Goal: Transaction & Acquisition: Obtain resource

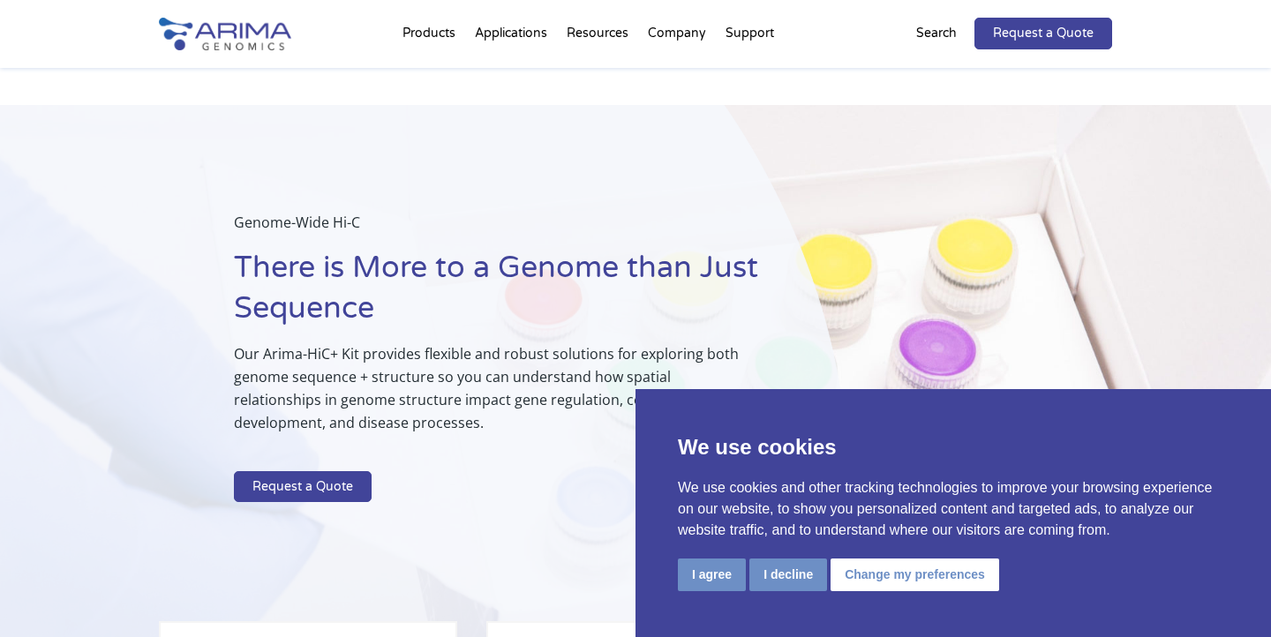
scroll to position [1784, 0]
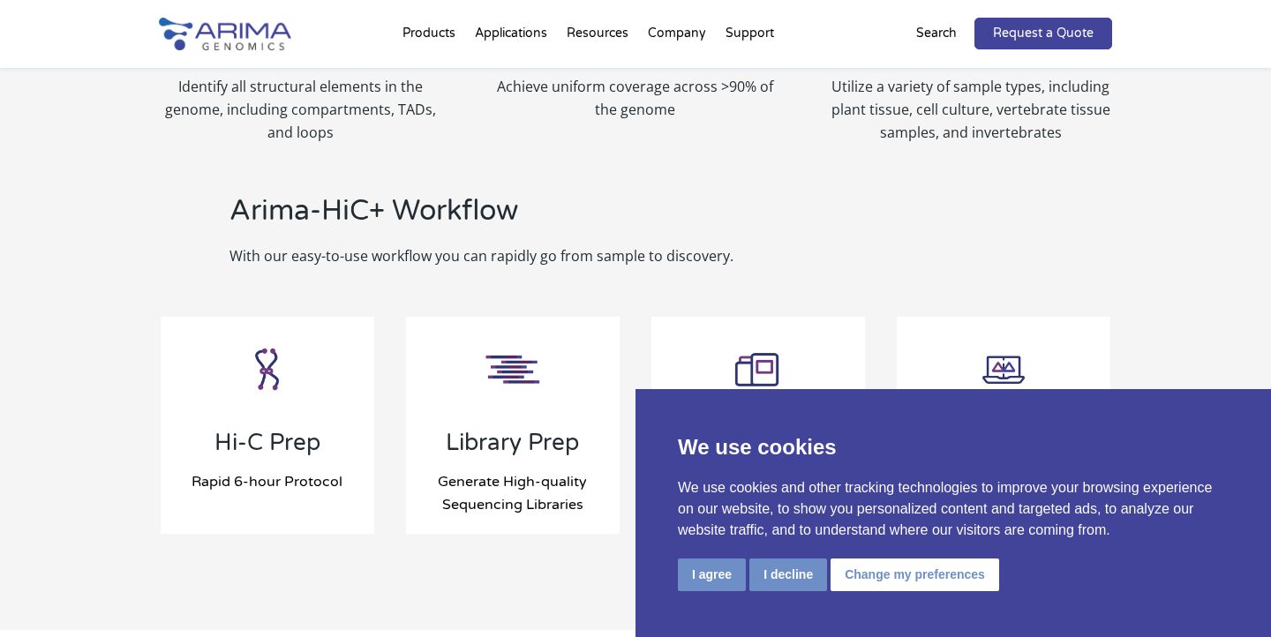
select select "California"
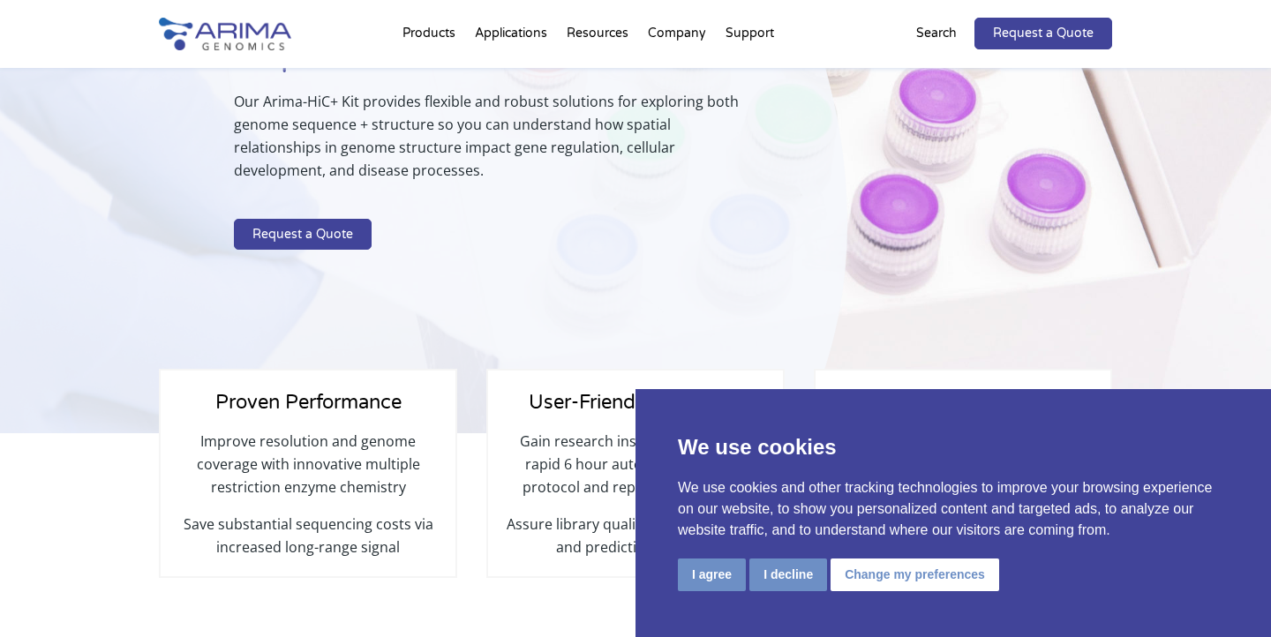
scroll to position [0, 0]
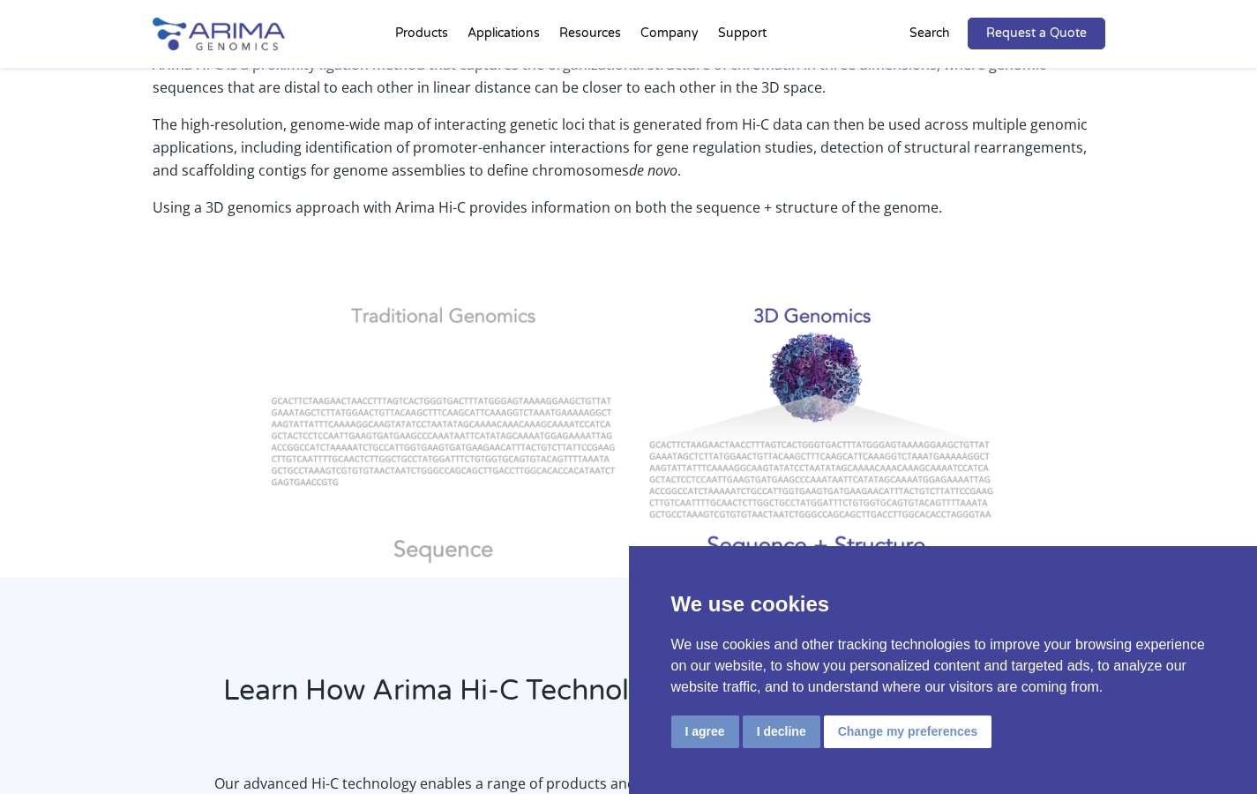
scroll to position [706, 0]
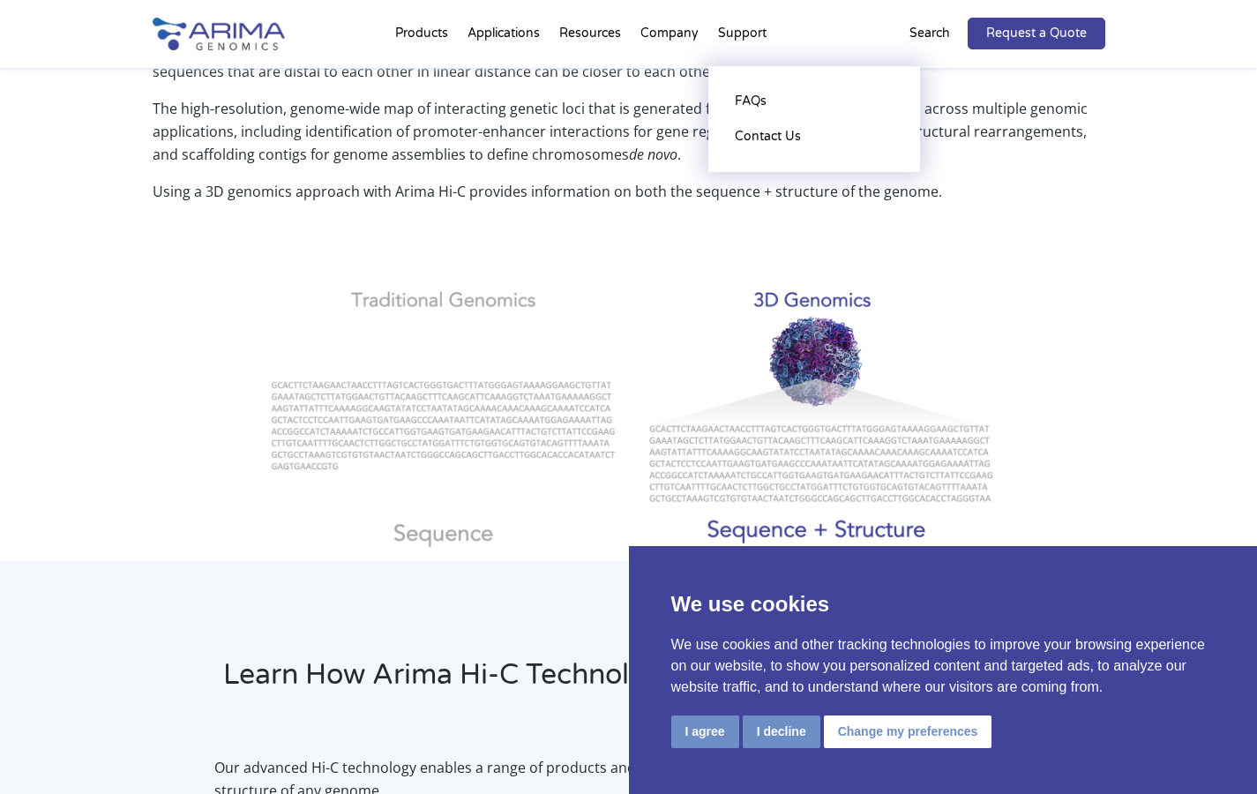
click at [730, 39] on li "Support FAQs Contact Us" at bounding box center [743, 37] width 68 height 60
click at [753, 34] on li "Support FAQs Contact Us" at bounding box center [743, 37] width 68 height 60
click at [767, 138] on link "Contact Us" at bounding box center [814, 136] width 176 height 35
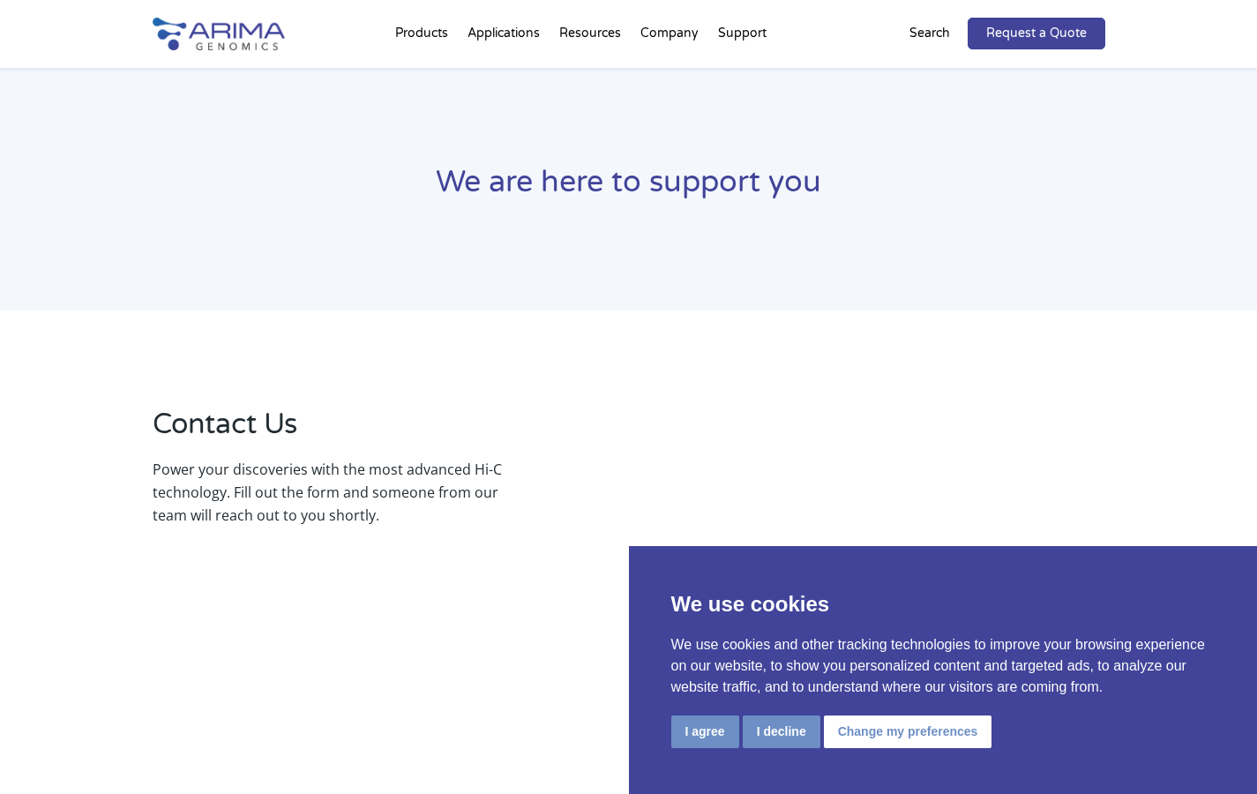
select select "[US_STATE]"
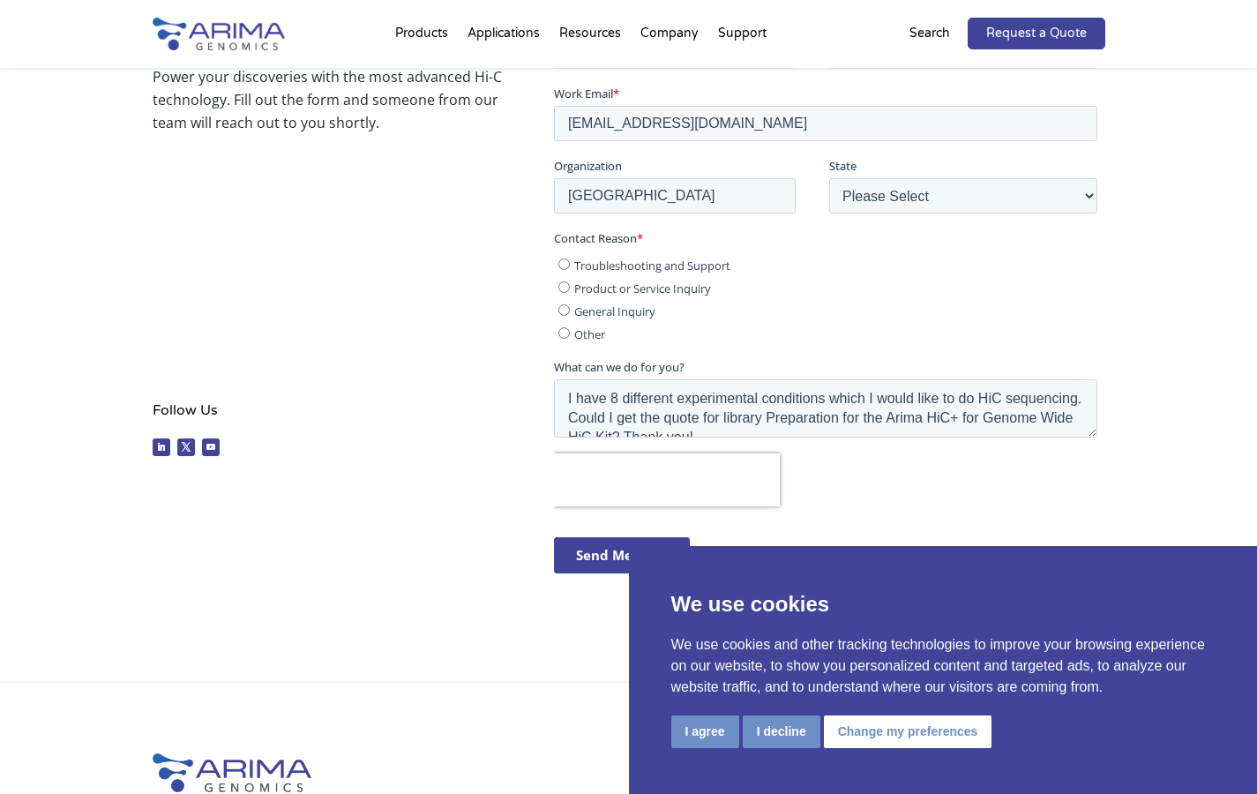
scroll to position [394, 0]
click at [651, 260] on span "Troubleshooting and Support" at bounding box center [652, 263] width 156 height 16
click at [570, 260] on input "Troubleshooting and Support" at bounding box center [564, 261] width 11 height 11
radio input "true"
click at [670, 289] on span "Product or Service Inquiry" at bounding box center [642, 286] width 137 height 16
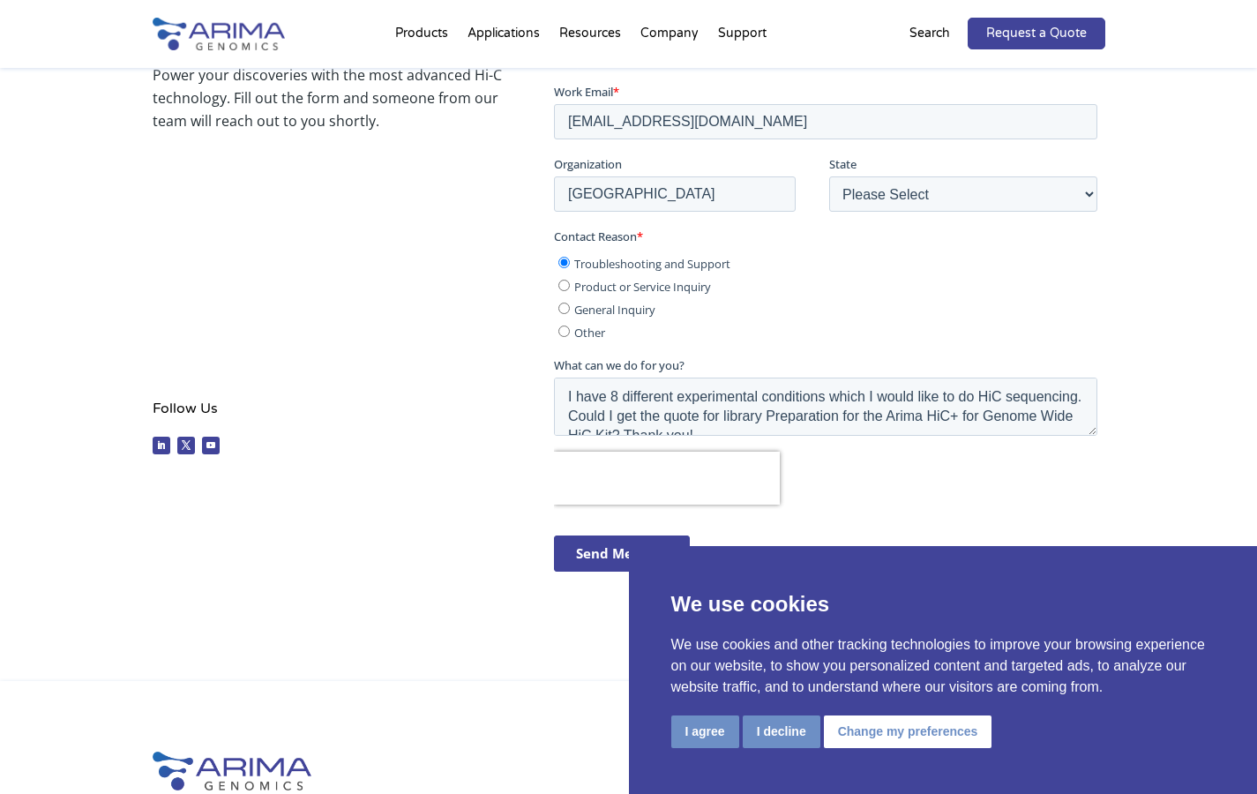
click at [570, 289] on input "Product or Service Inquiry" at bounding box center [564, 284] width 11 height 11
radio input "true"
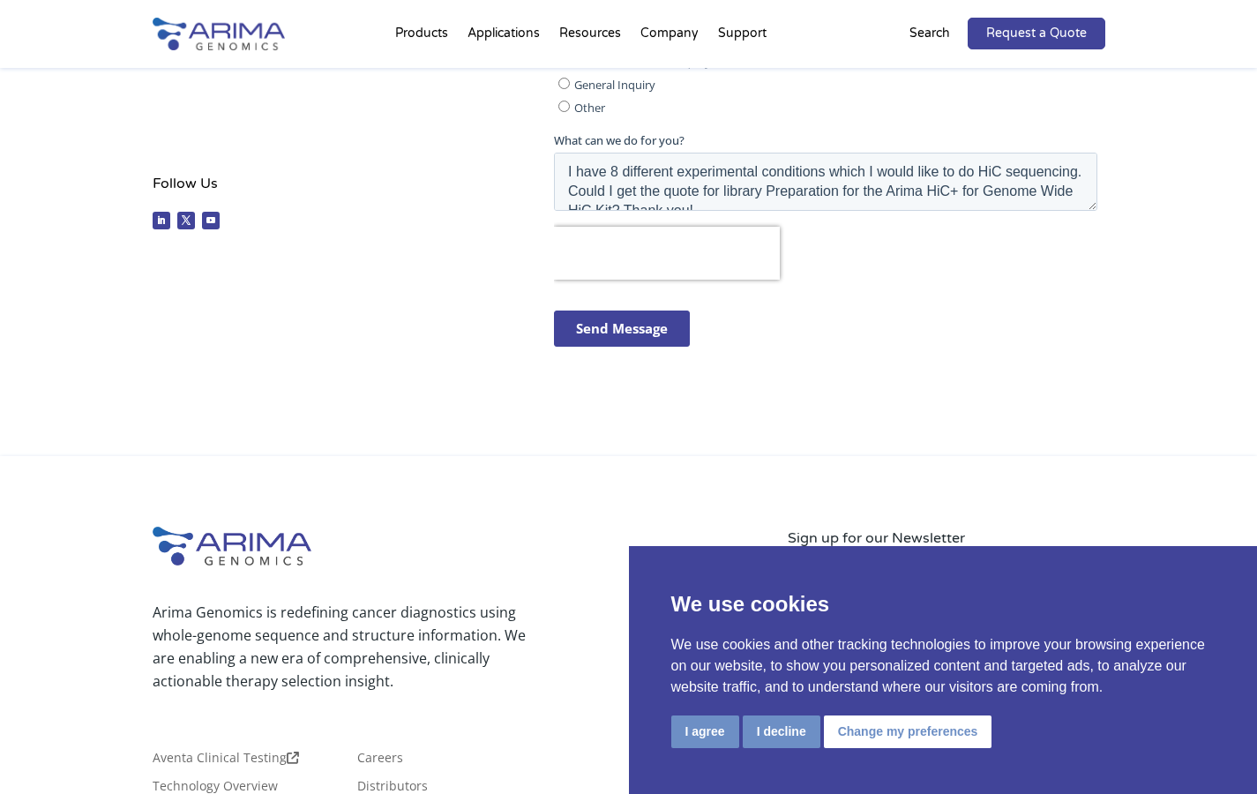
scroll to position [872, 0]
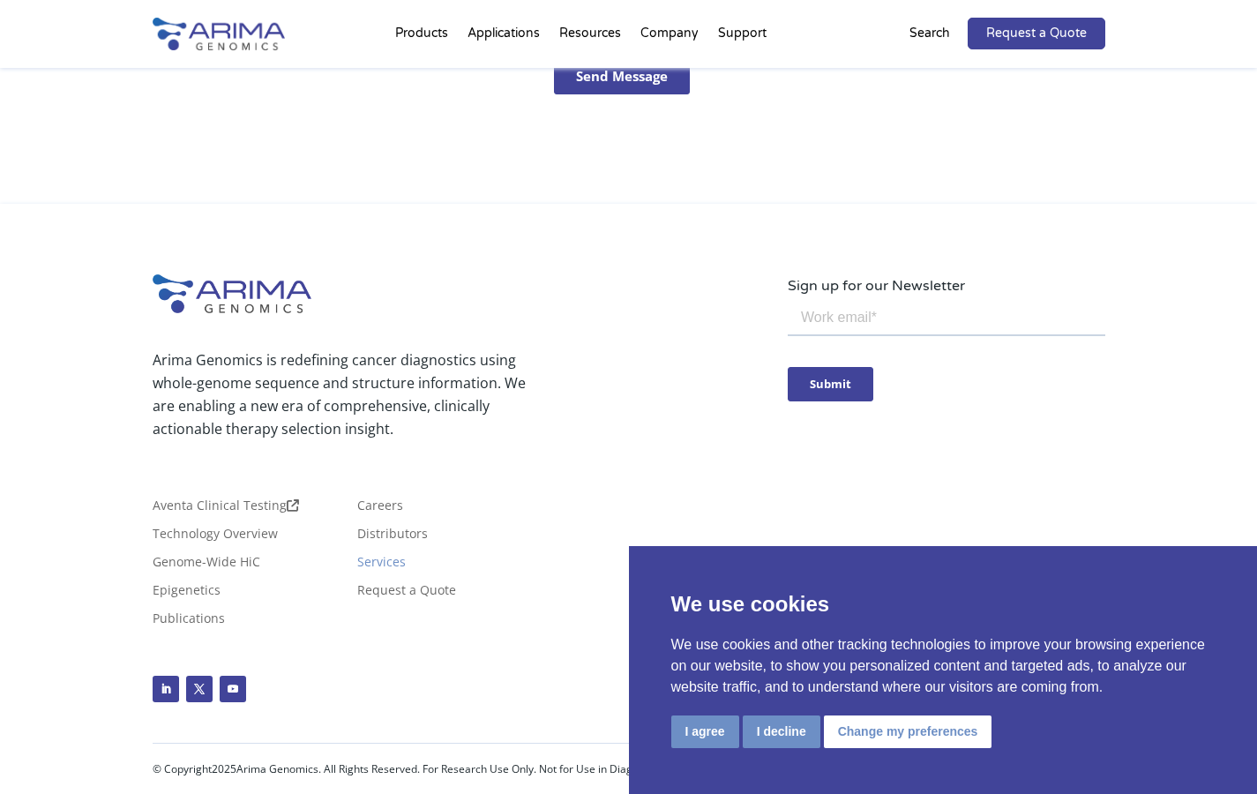
click at [379, 568] on link "Services" at bounding box center [381, 565] width 49 height 19
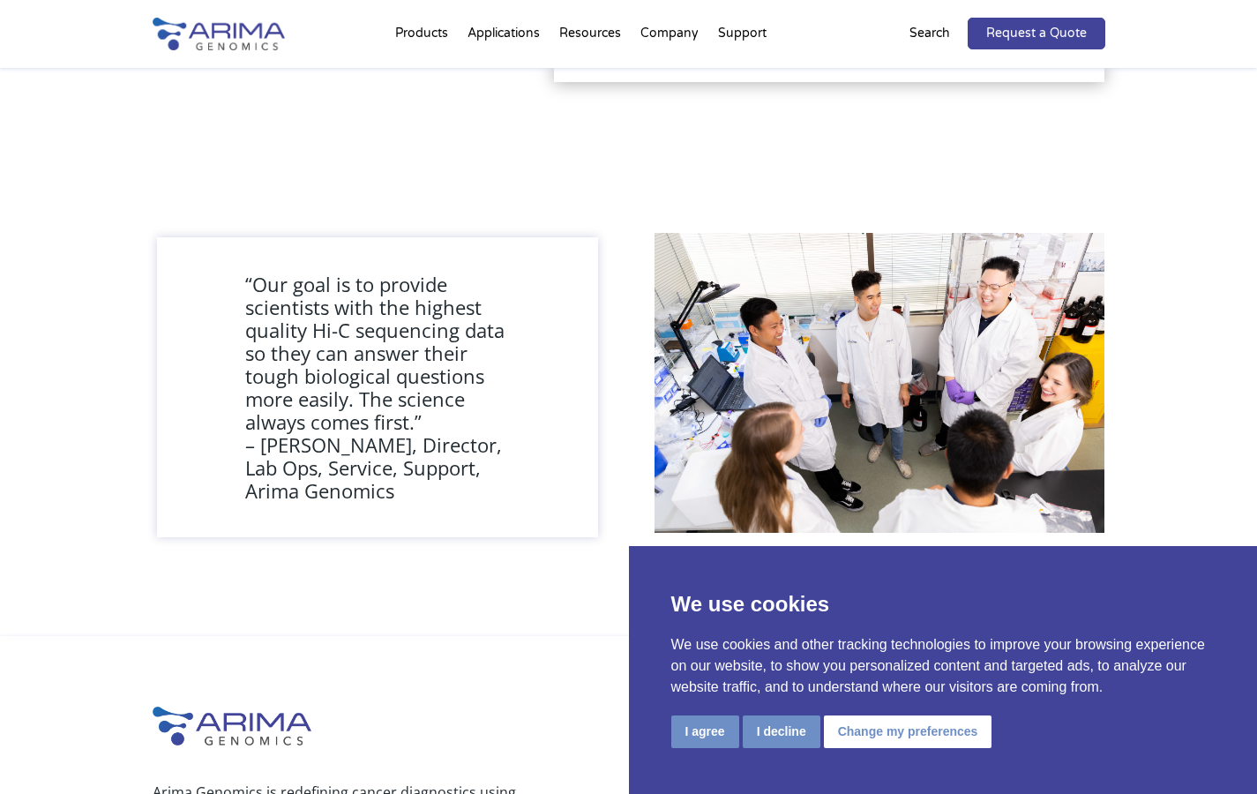
scroll to position [1622, 0]
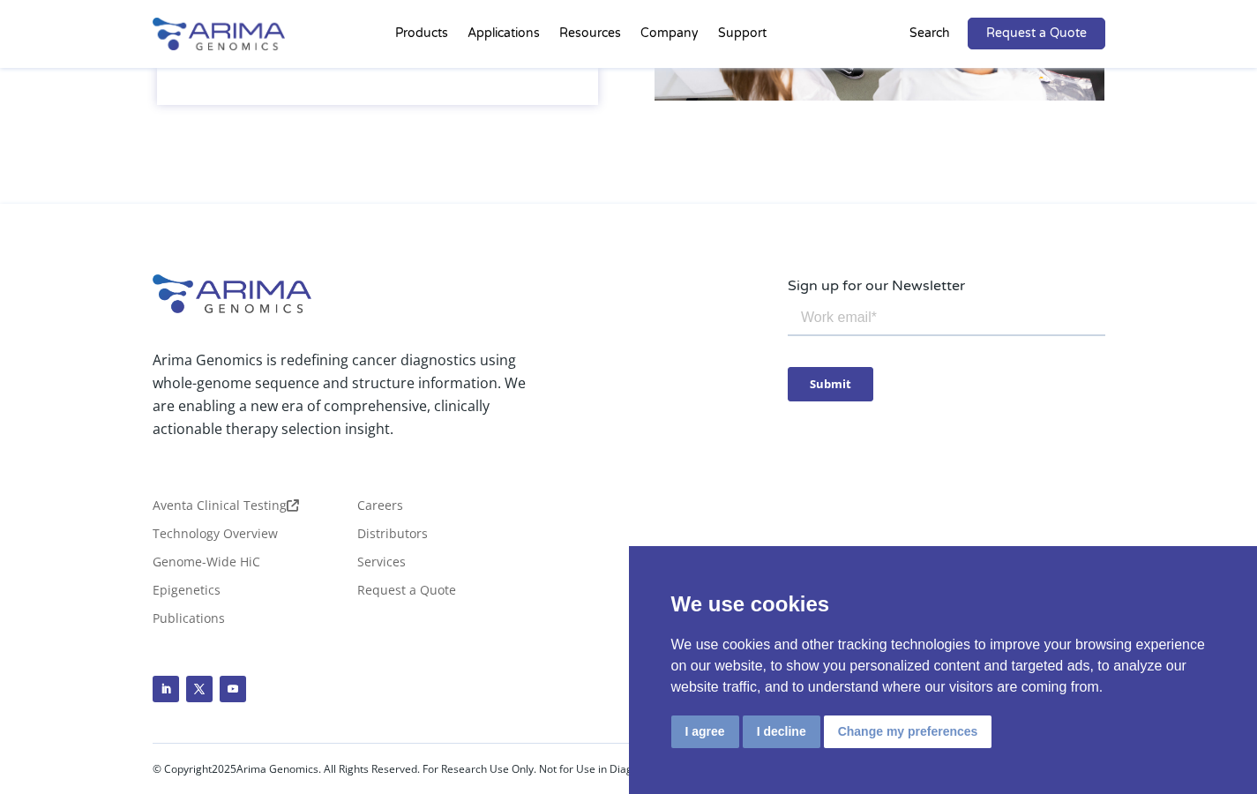
click at [715, 755] on div "We use cookies We use cookies and other tracking technologies to improve your b…" at bounding box center [943, 670] width 629 height 248
click at [712, 735] on button "I agree" at bounding box center [705, 732] width 68 height 33
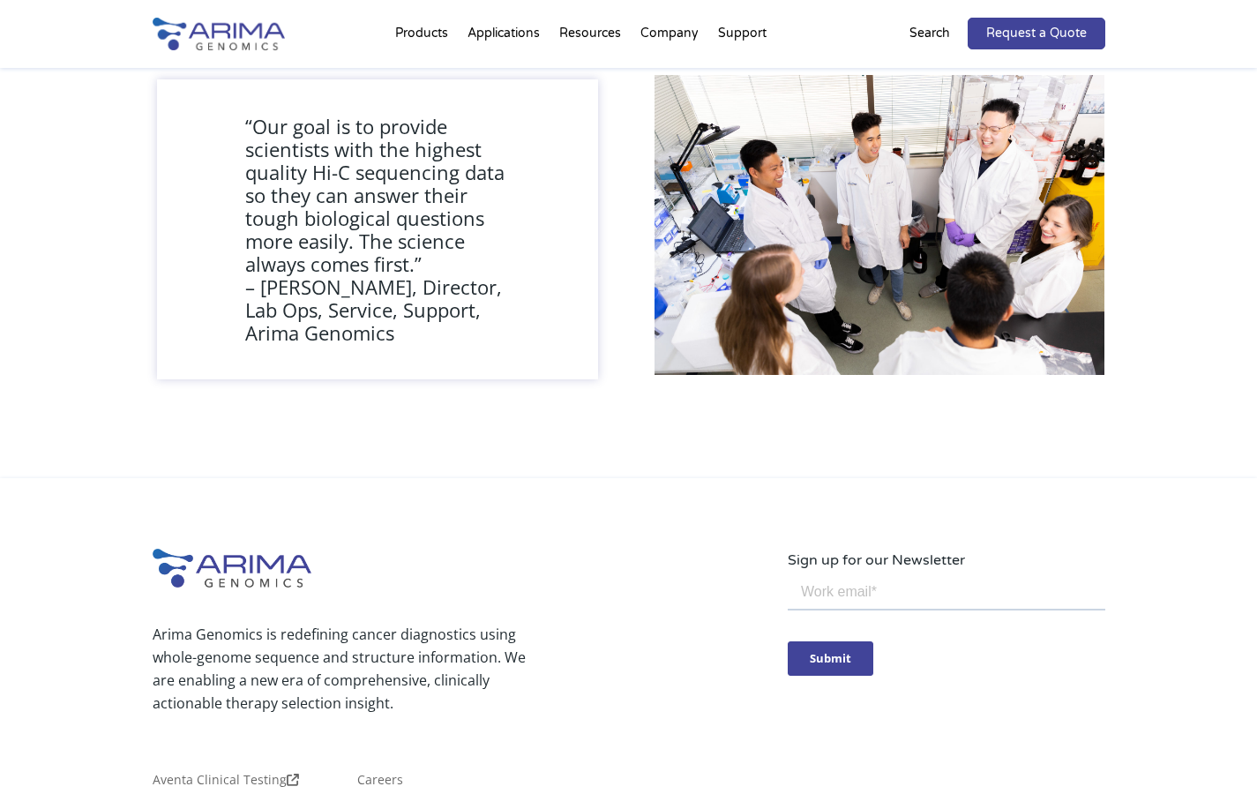
scroll to position [0, 0]
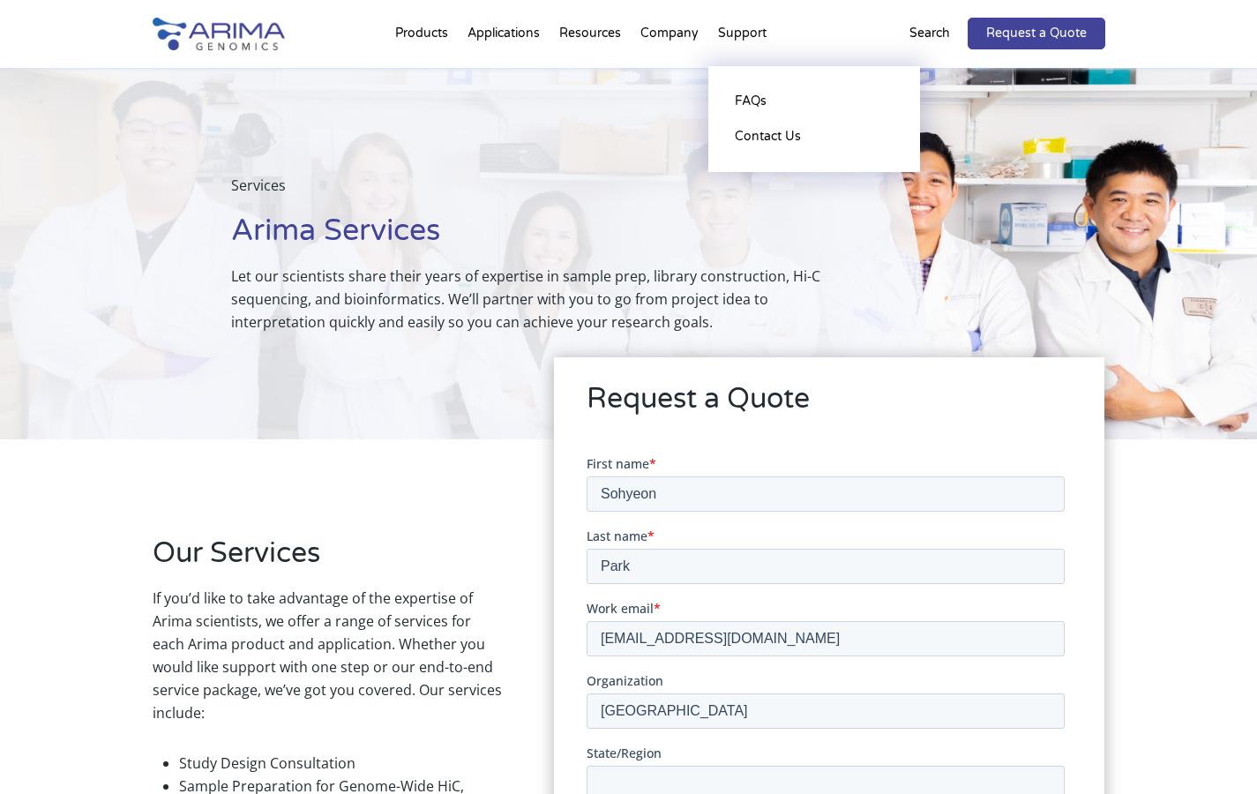
click at [727, 39] on li "Support FAQs Contact Us" at bounding box center [743, 37] width 68 height 60
click at [754, 137] on link "Contact Us" at bounding box center [814, 136] width 176 height 35
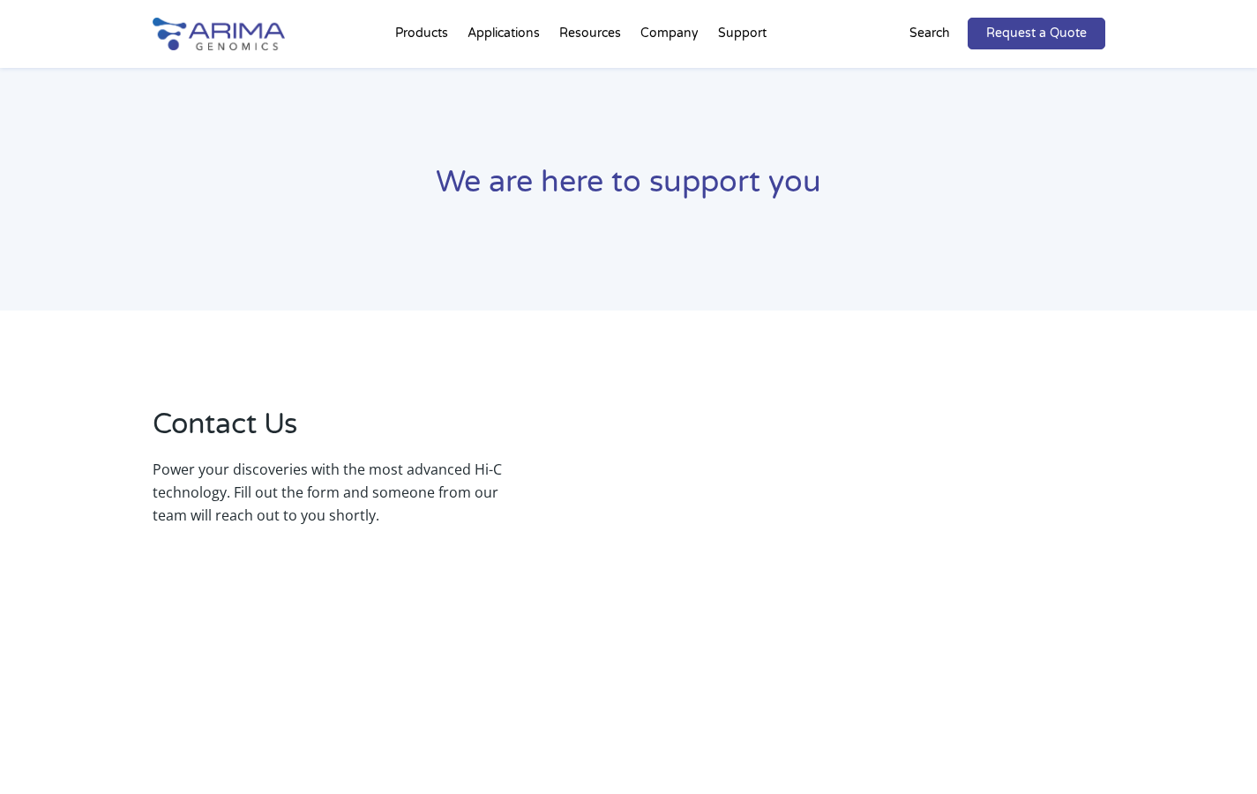
select select "[US_STATE]"
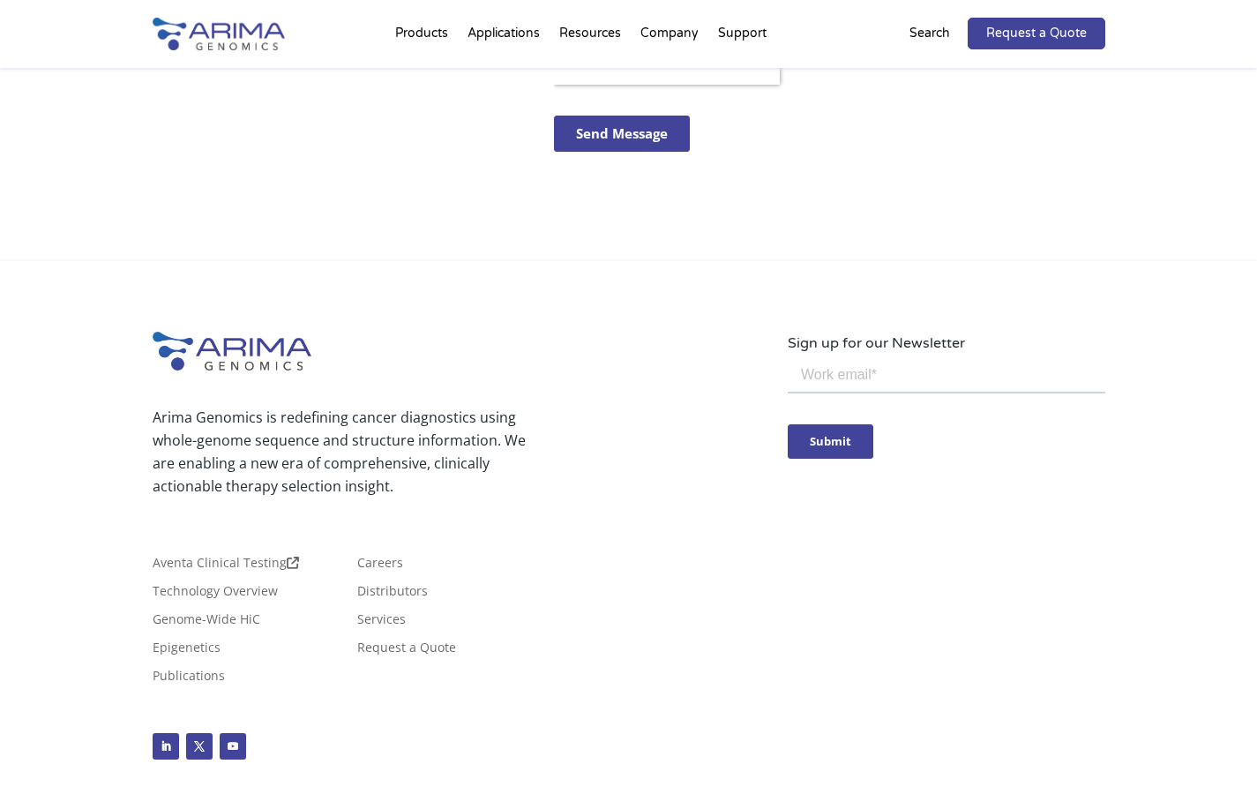
scroll to position [872, 0]
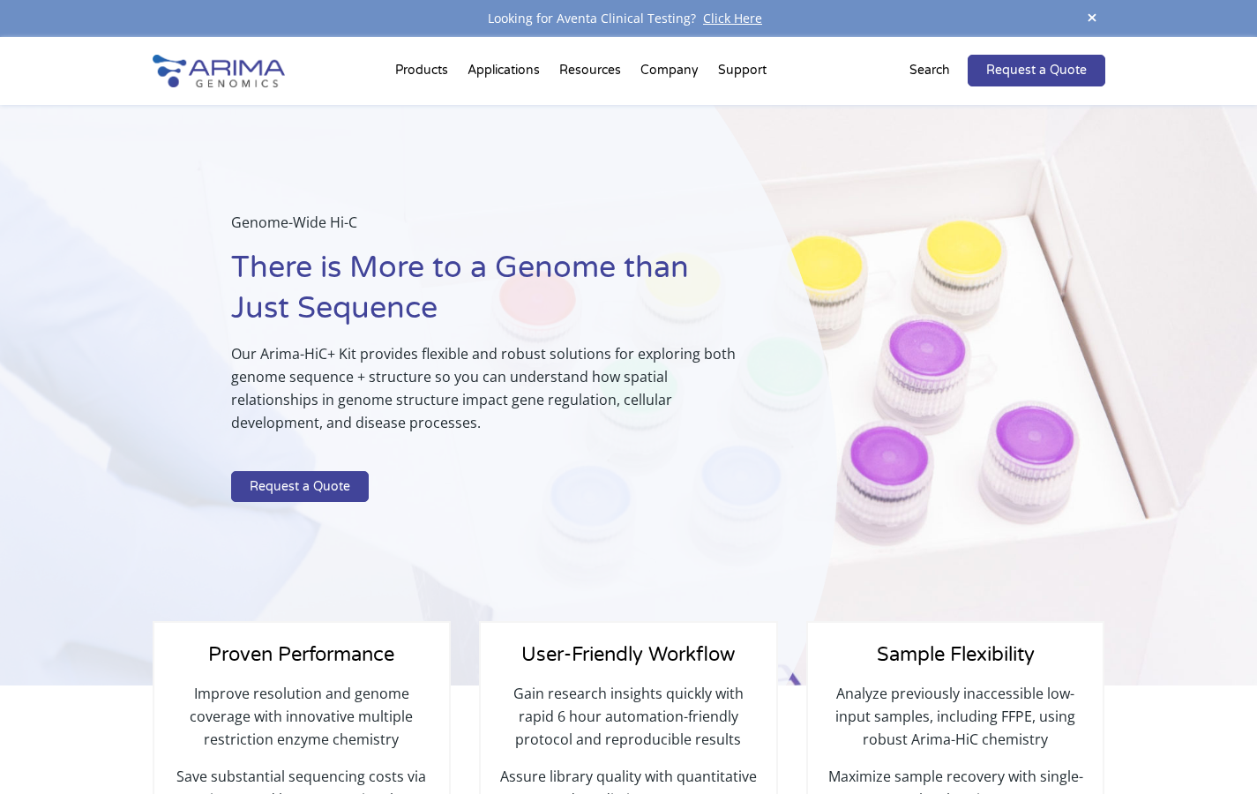
select select "California"
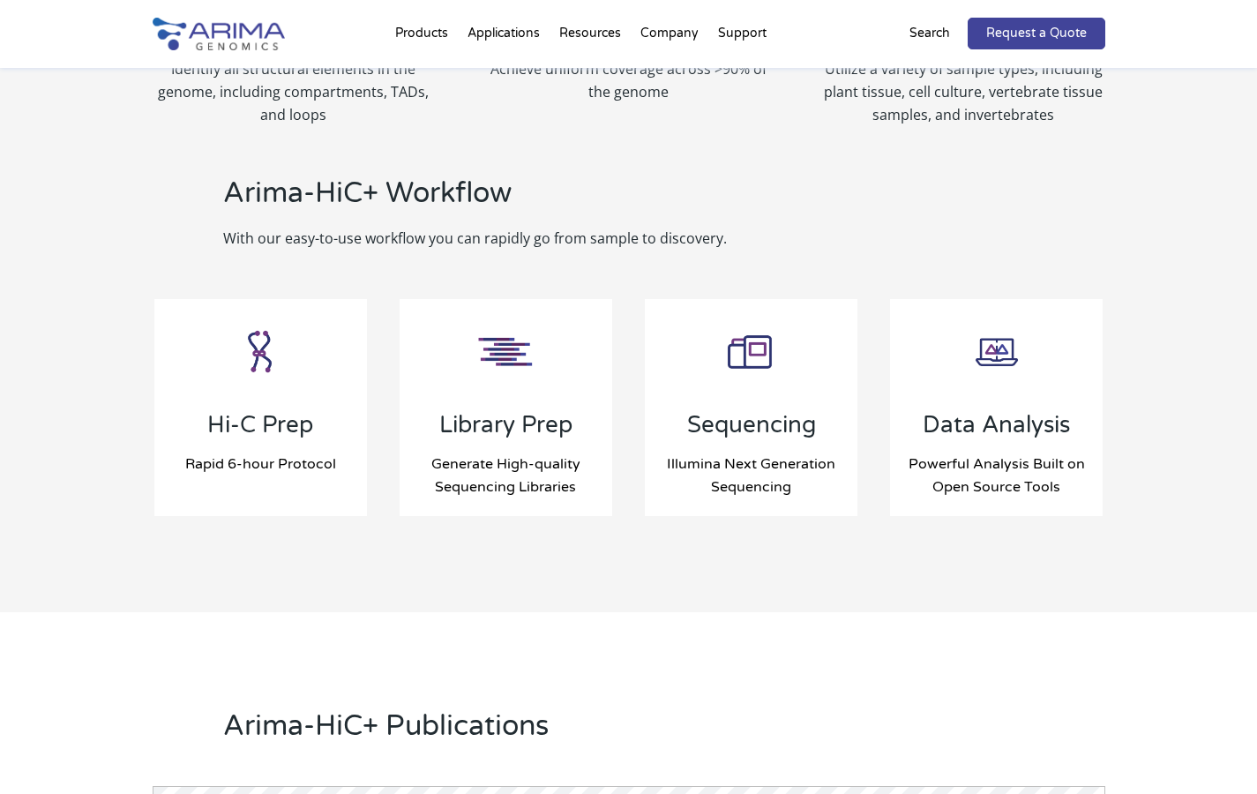
scroll to position [1803, 0]
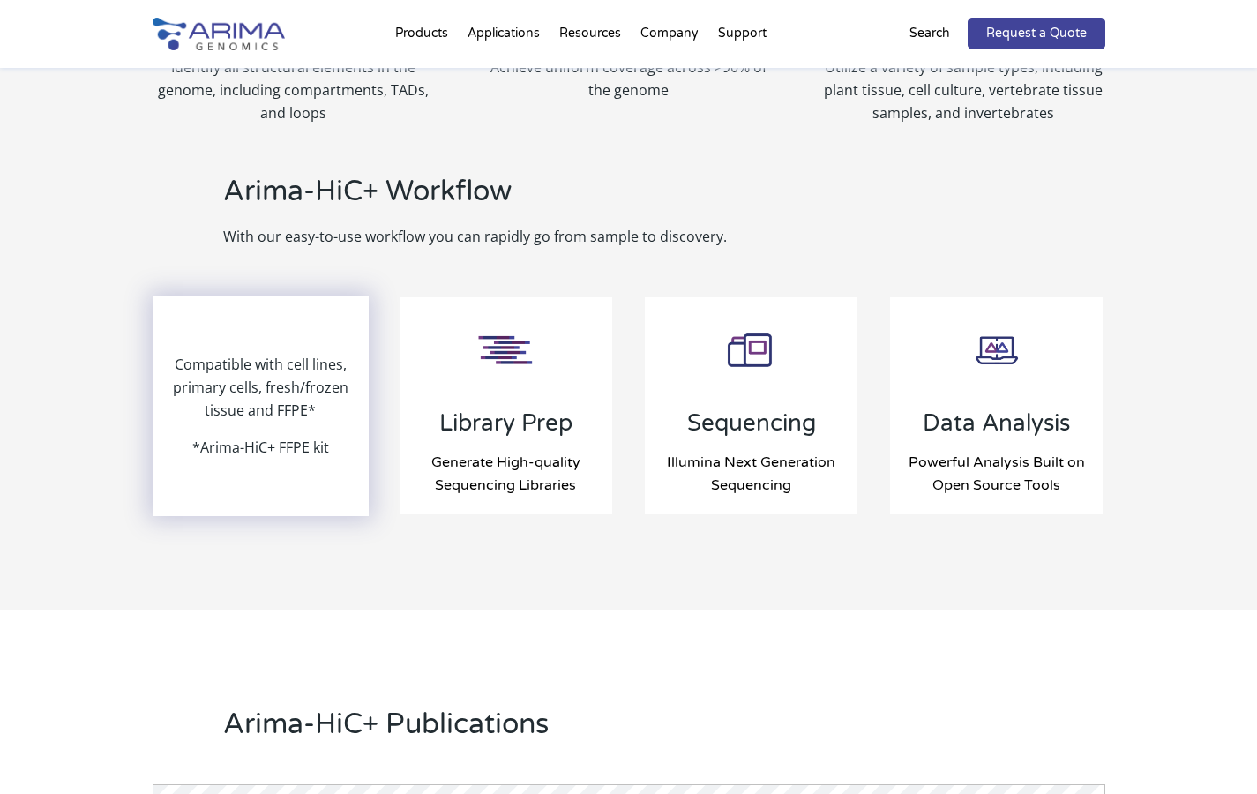
click at [266, 431] on p "Compatible with cell lines, primary cells, fresh/frozen tissue and FFPE*" at bounding box center [261, 394] width 214 height 83
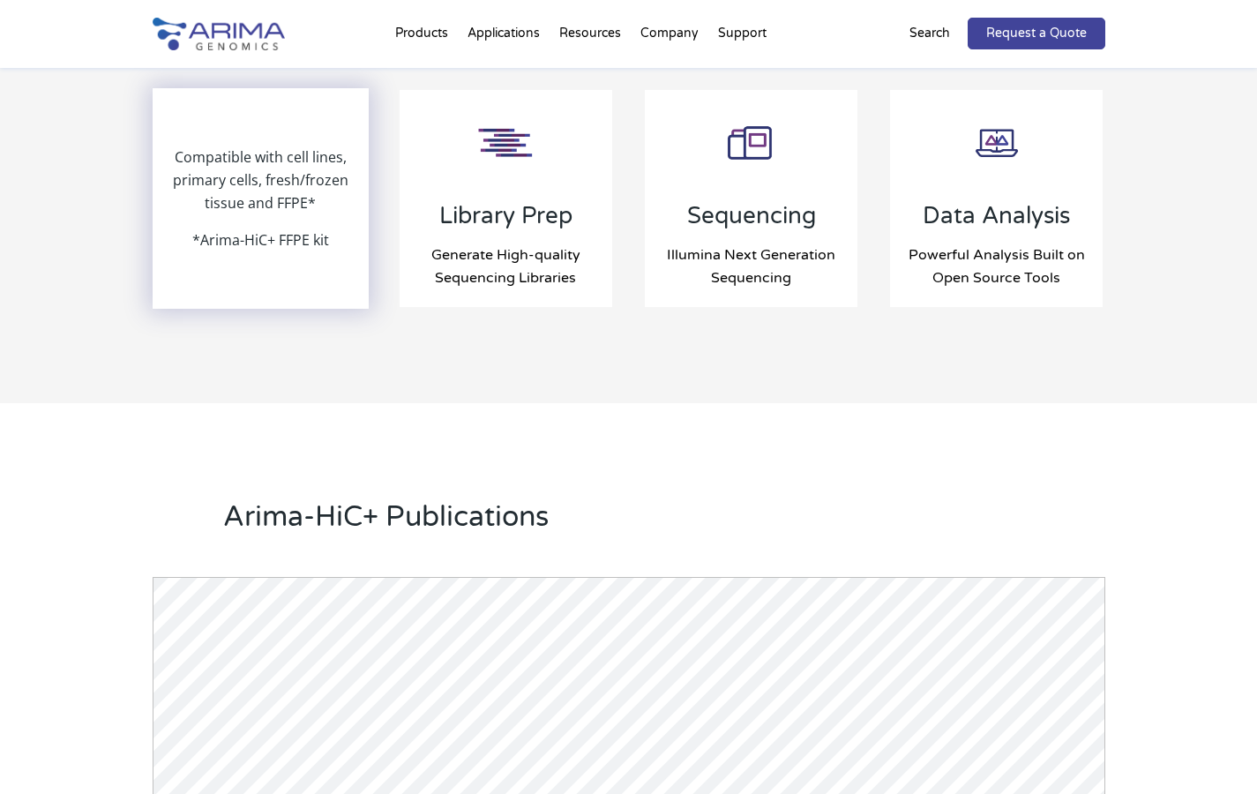
scroll to position [1821, 0]
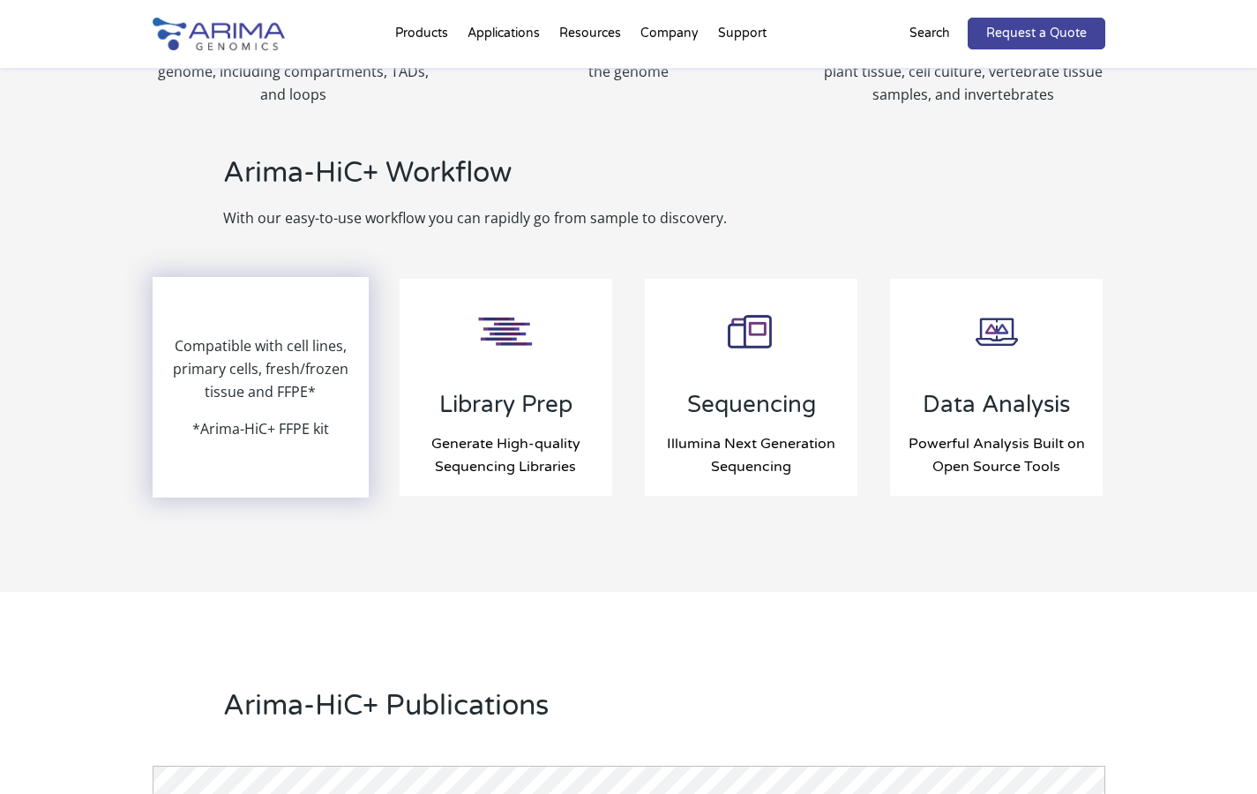
click at [251, 394] on p "Compatible with cell lines, primary cells, fresh/frozen tissue and FFPE*" at bounding box center [261, 375] width 214 height 83
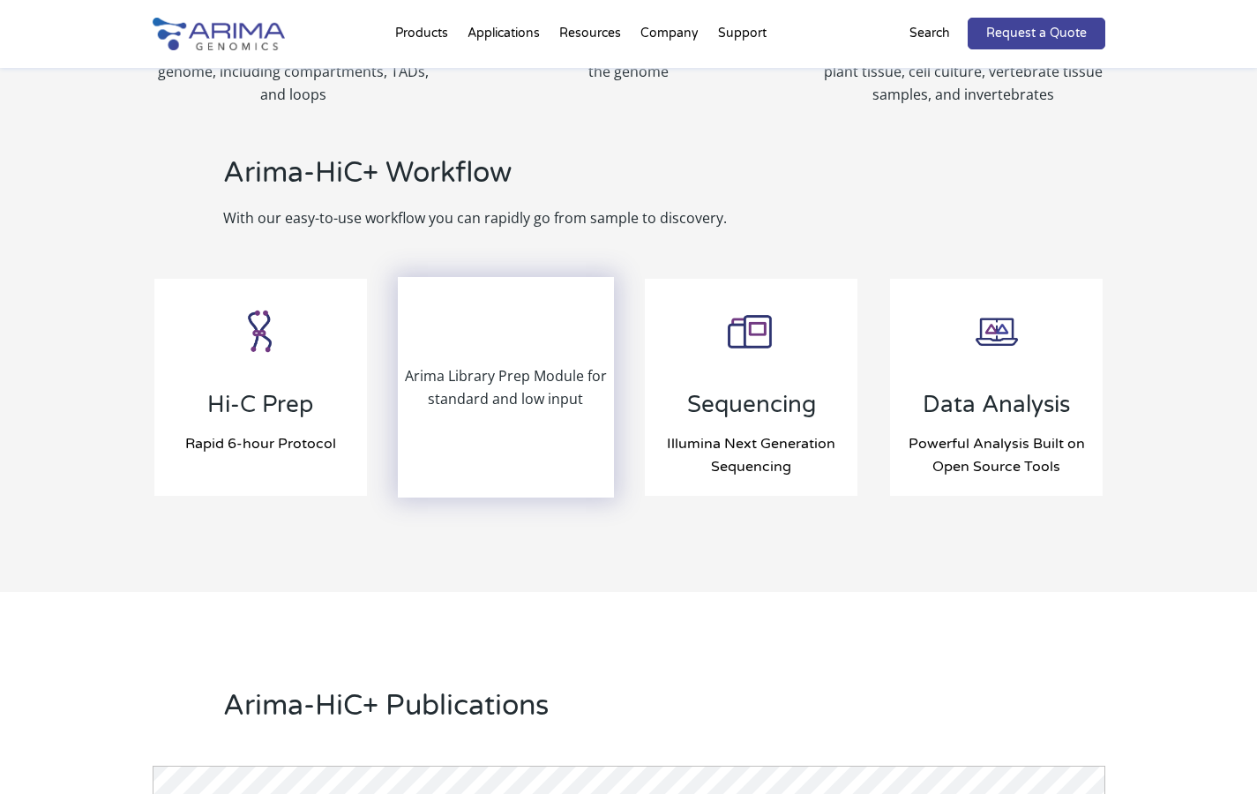
click at [430, 371] on p "Arima Library Prep Module for standard and low input" at bounding box center [507, 387] width 214 height 46
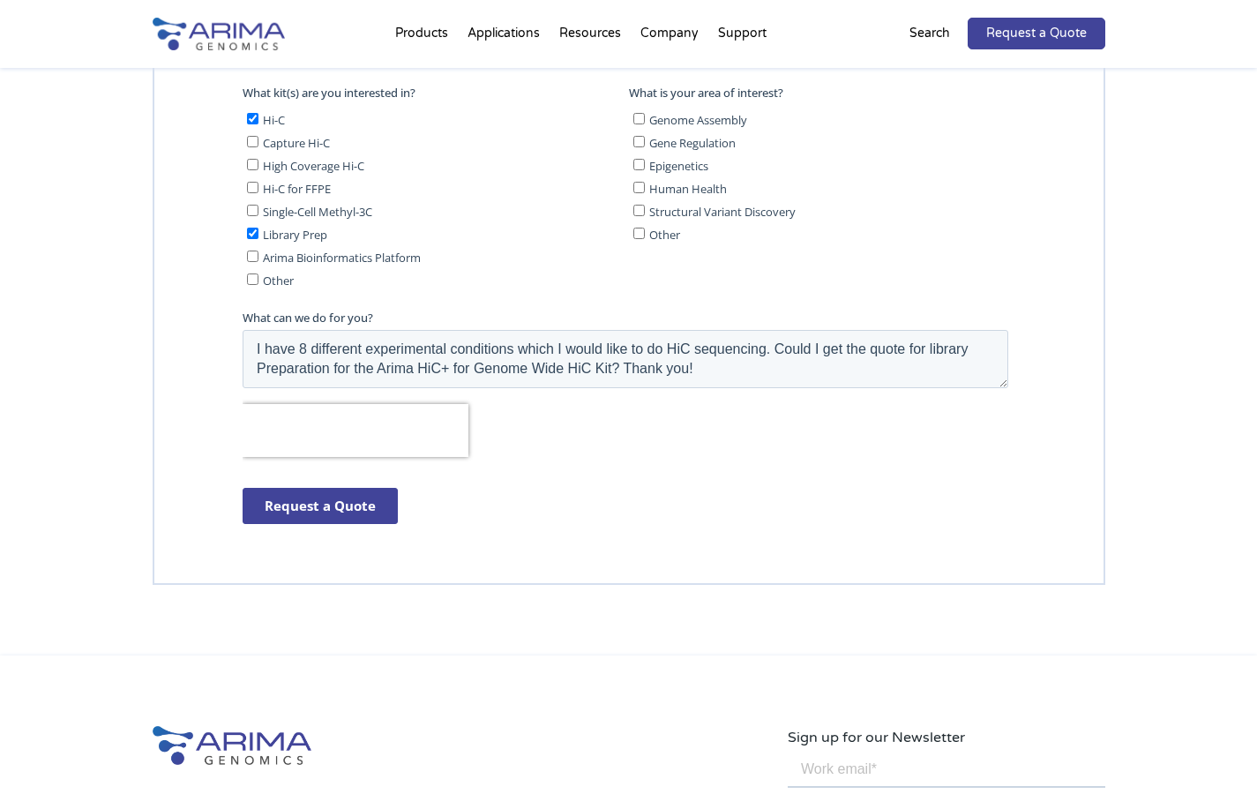
scroll to position [4834, 0]
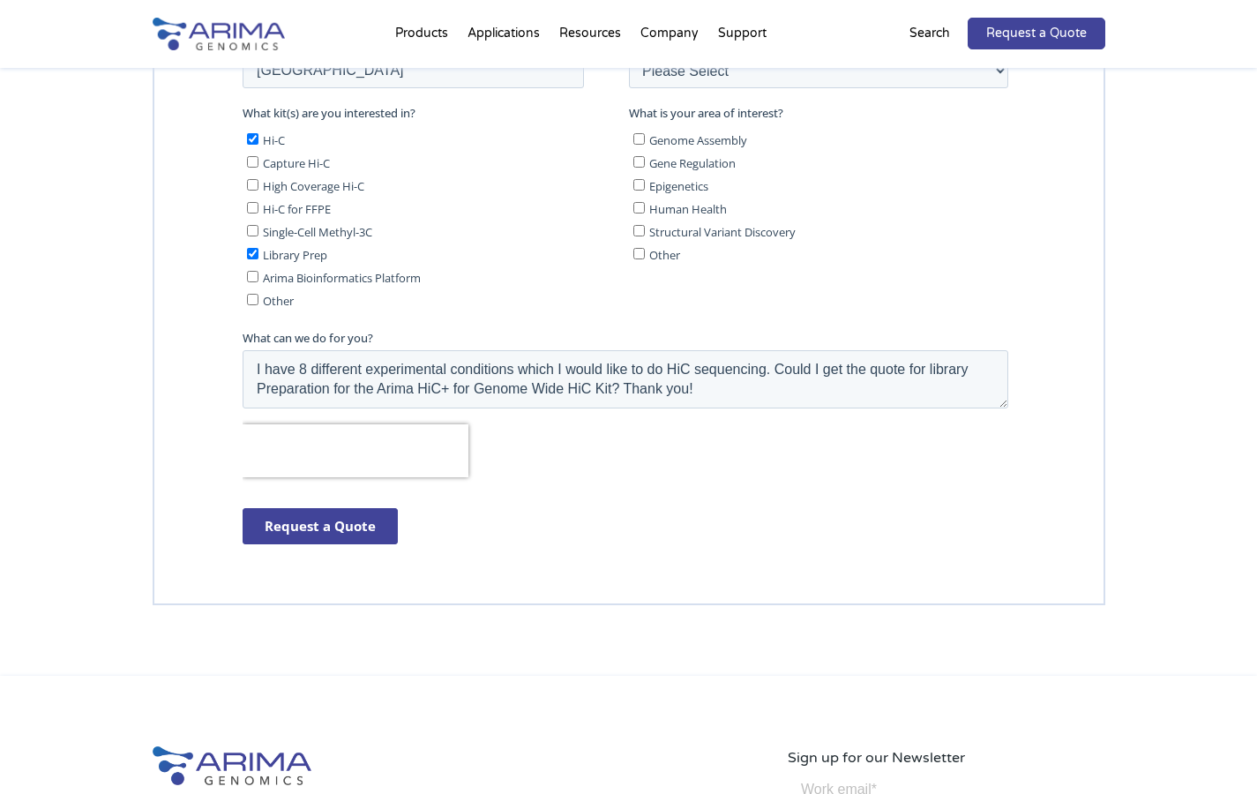
click at [301, 184] on span "High Coverage Hi-C" at bounding box center [312, 186] width 101 height 16
click at [258, 184] on input "High Coverage Hi-C" at bounding box center [251, 184] width 11 height 11
click at [300, 184] on span "High Coverage Hi-C" at bounding box center [312, 186] width 101 height 16
click at [258, 184] on input "High Coverage Hi-C" at bounding box center [251, 184] width 11 height 11
checkbox input "false"
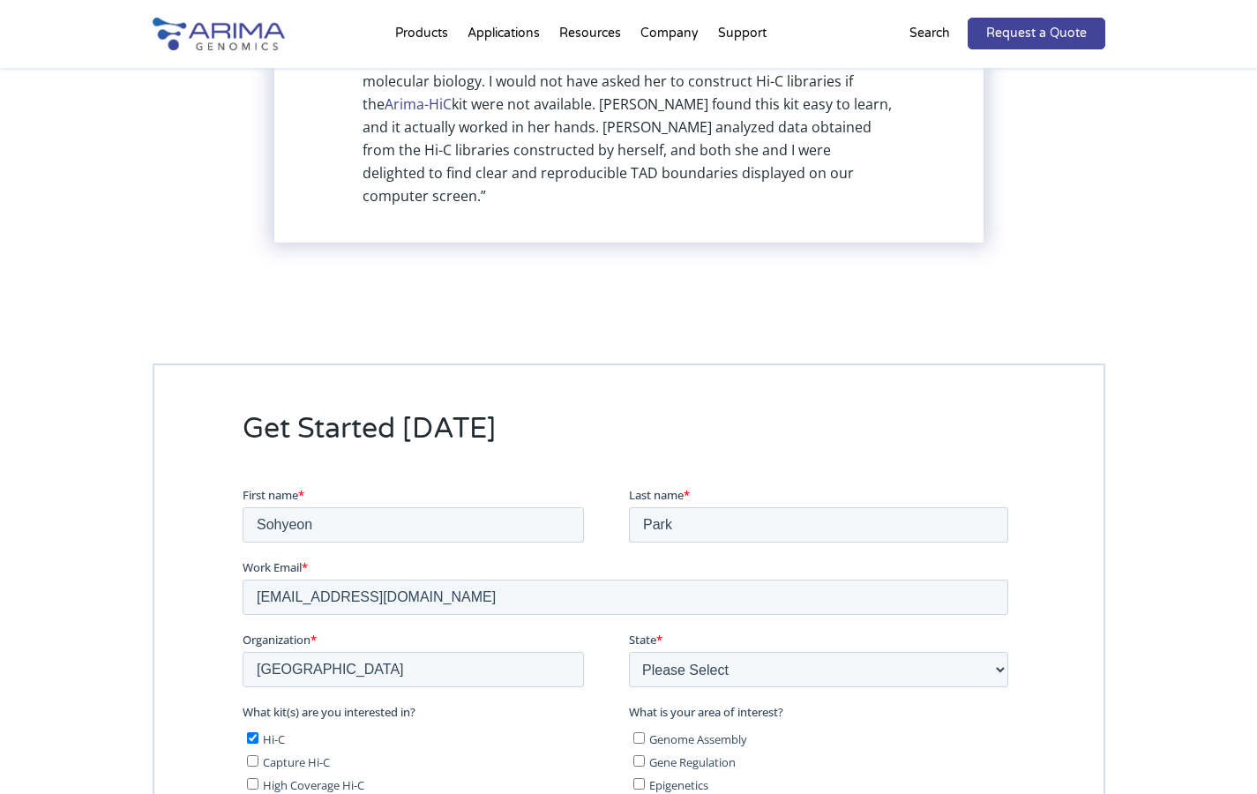
scroll to position [4202, 0]
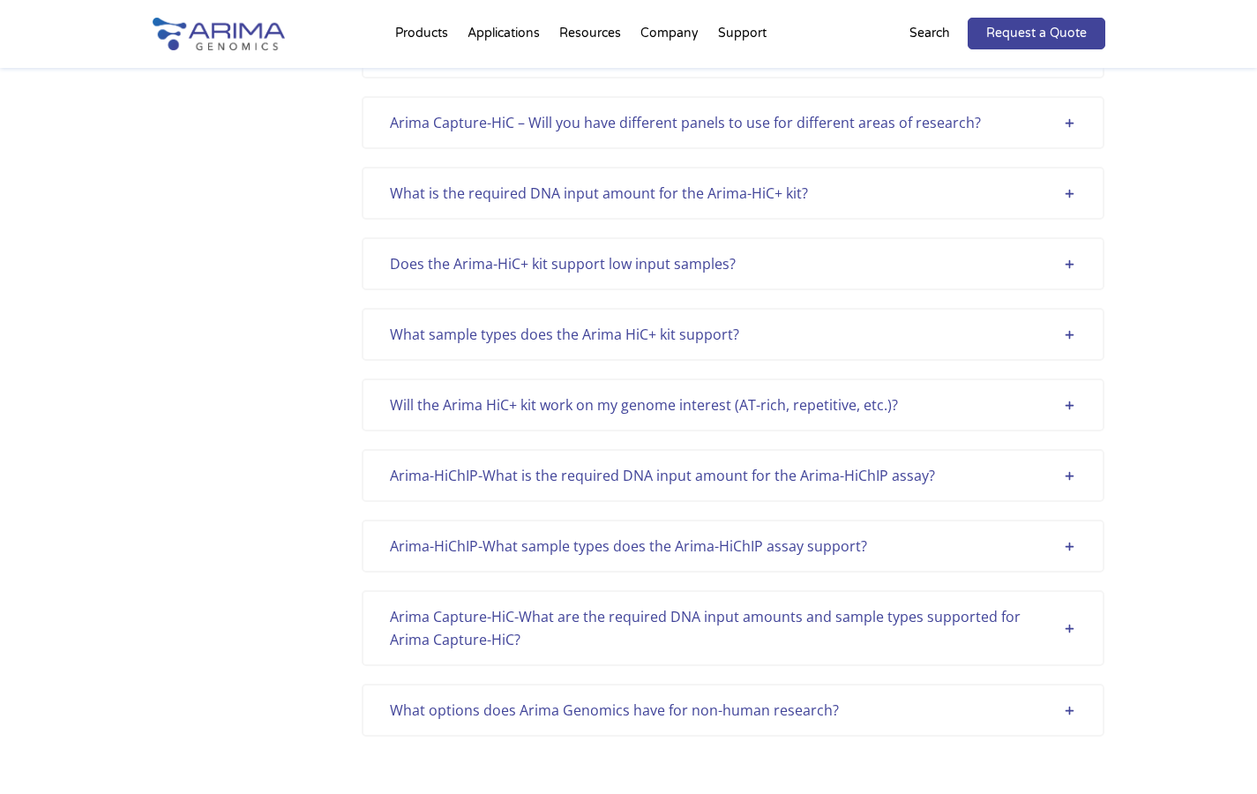
scroll to position [5100, 0]
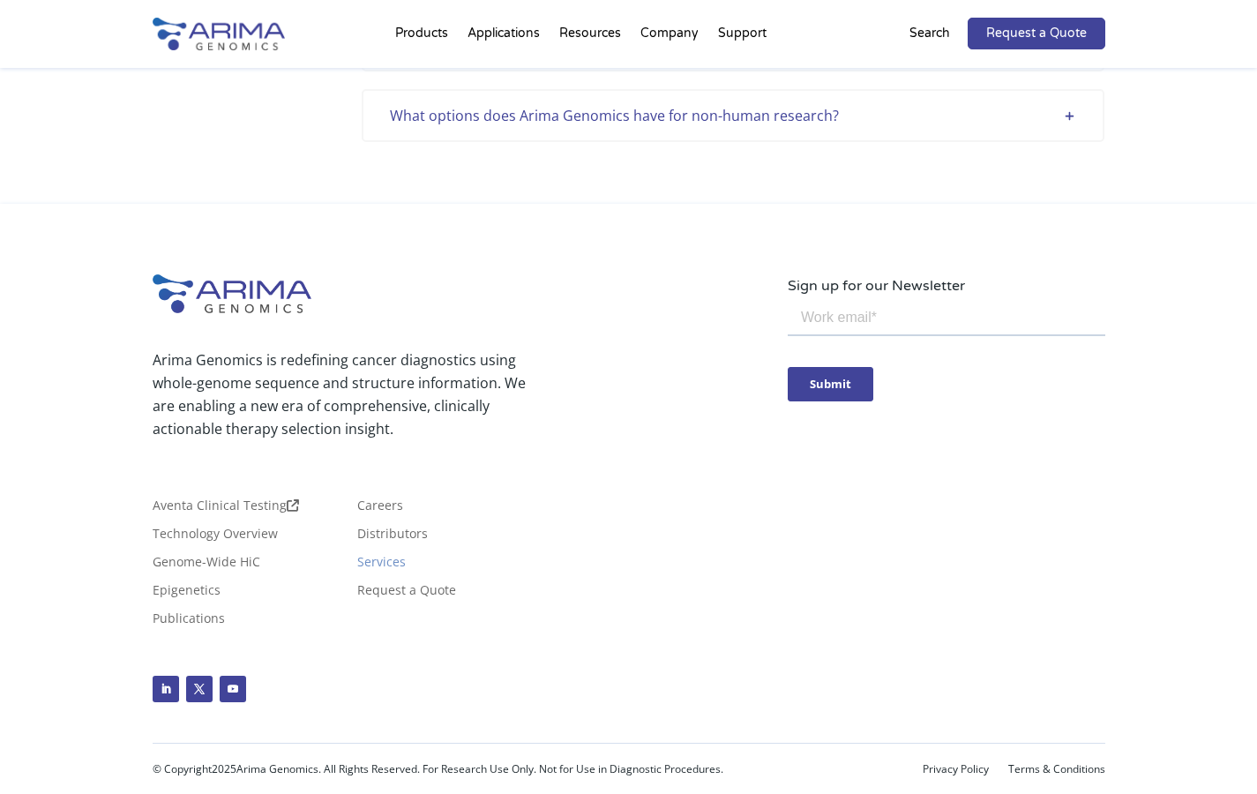
click at [390, 564] on link "Services" at bounding box center [381, 565] width 49 height 19
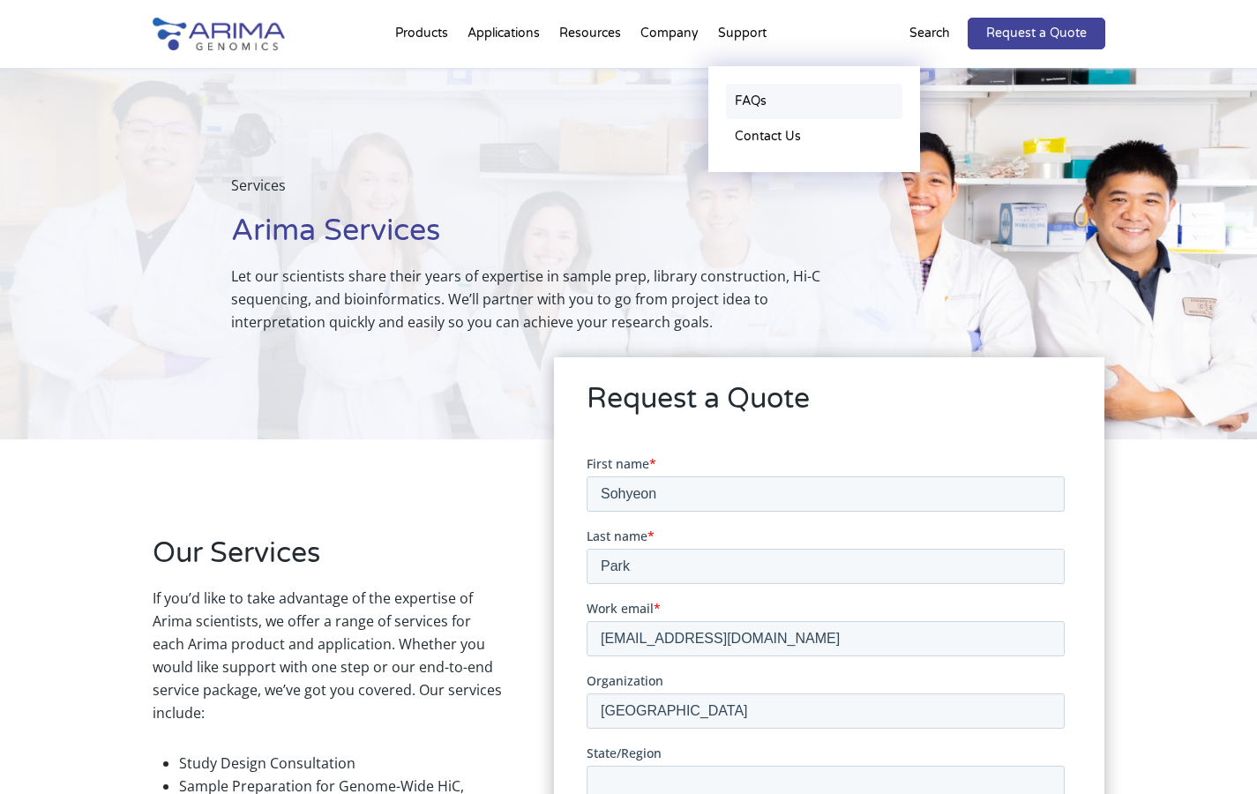
click at [762, 109] on link "FAQs" at bounding box center [814, 101] width 176 height 35
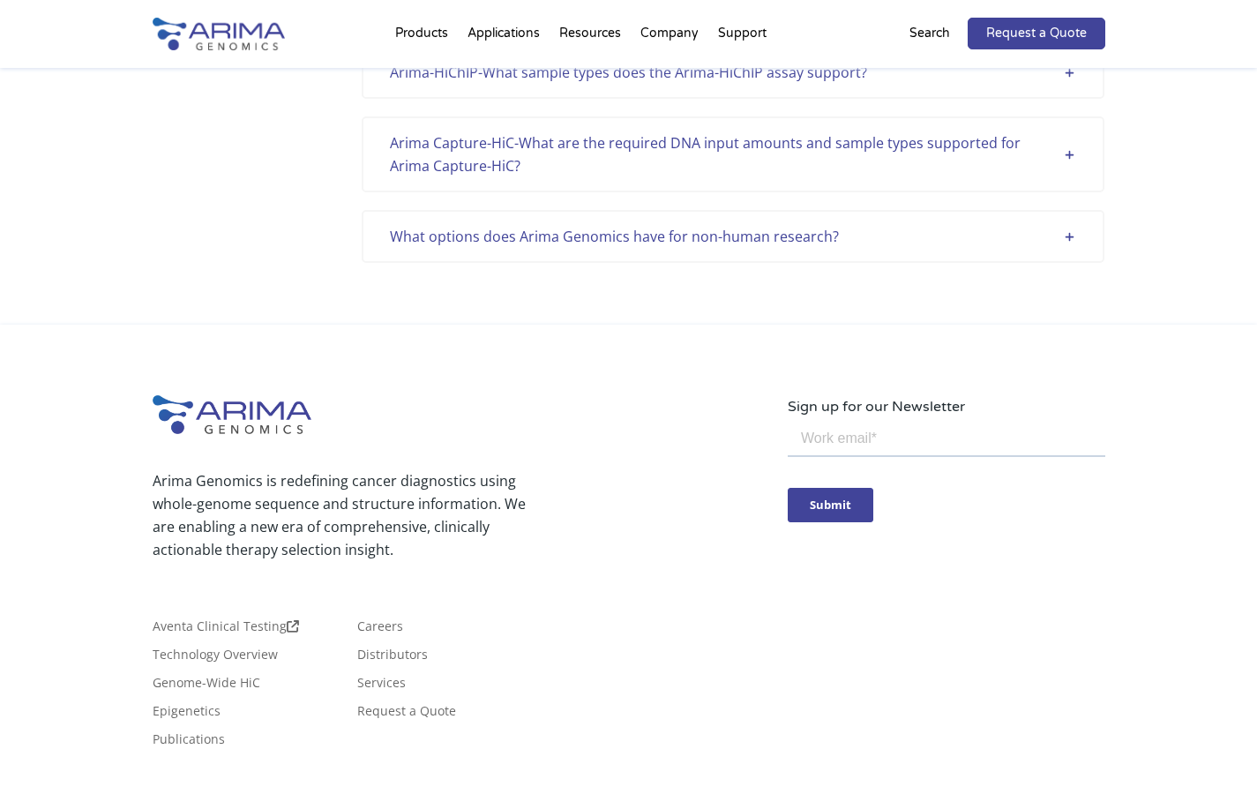
scroll to position [5100, 0]
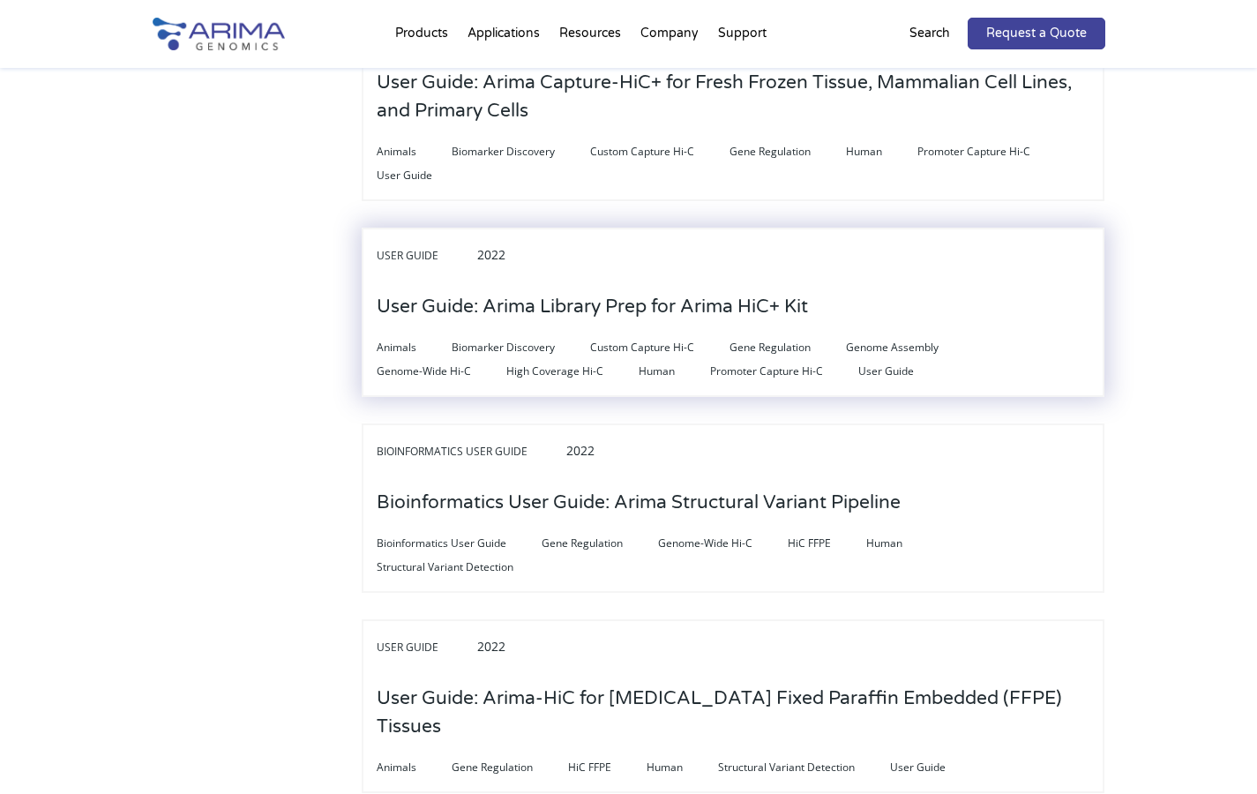
scroll to position [1152, 0]
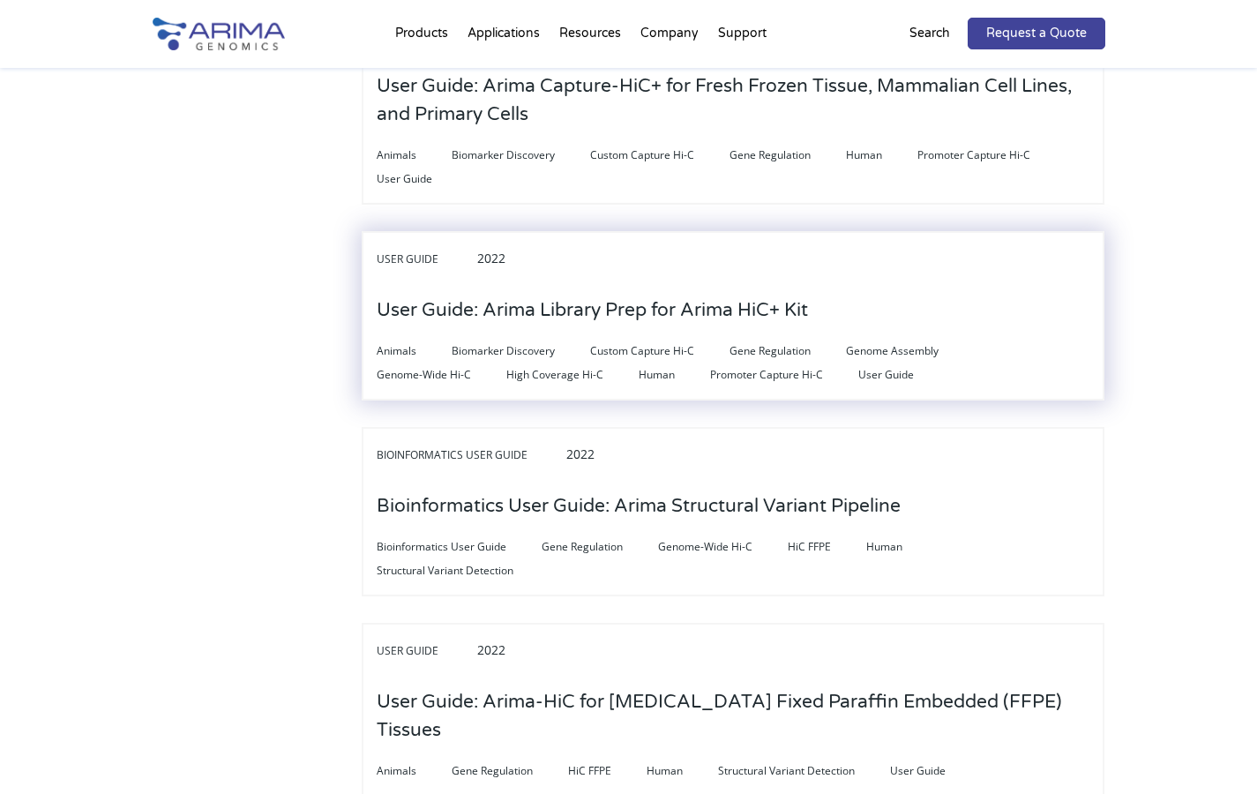
click at [702, 319] on h3 "User Guide: Arima Library Prep for Arima HiC+ Kit" at bounding box center [592, 310] width 431 height 55
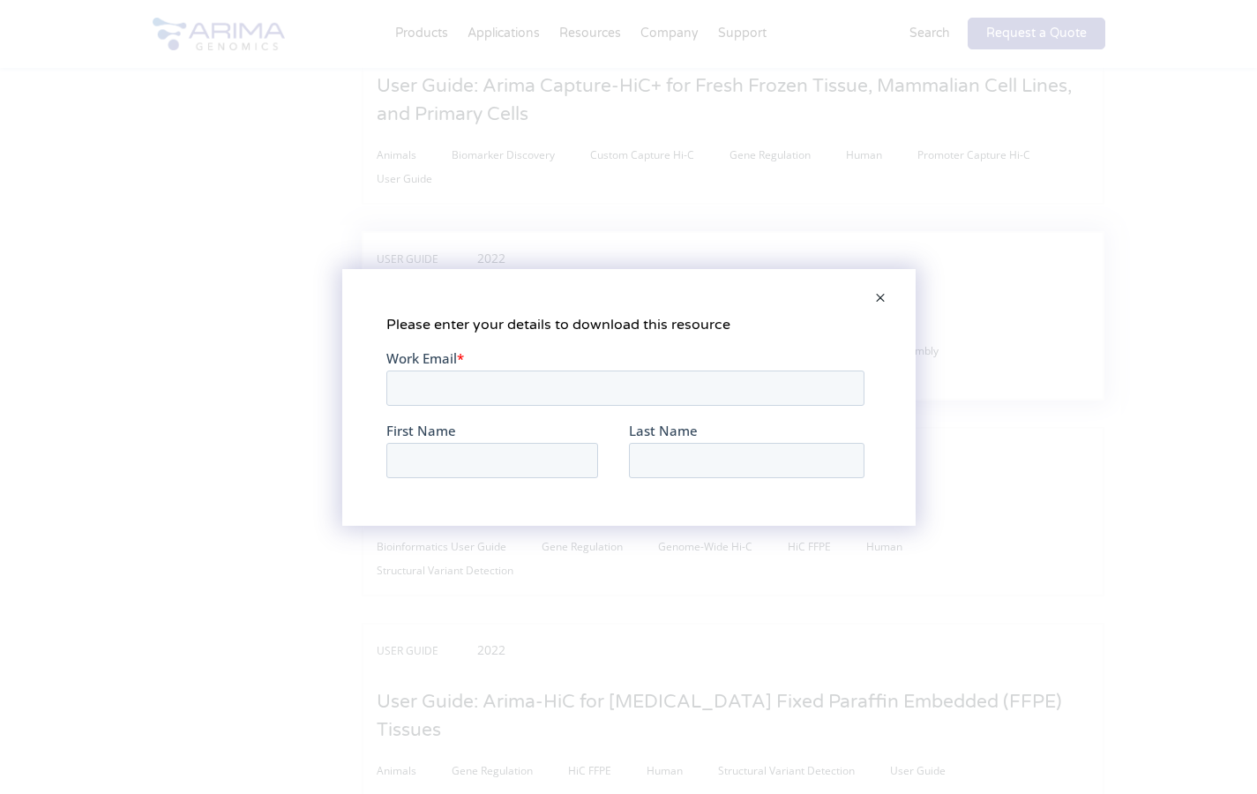
scroll to position [0, 0]
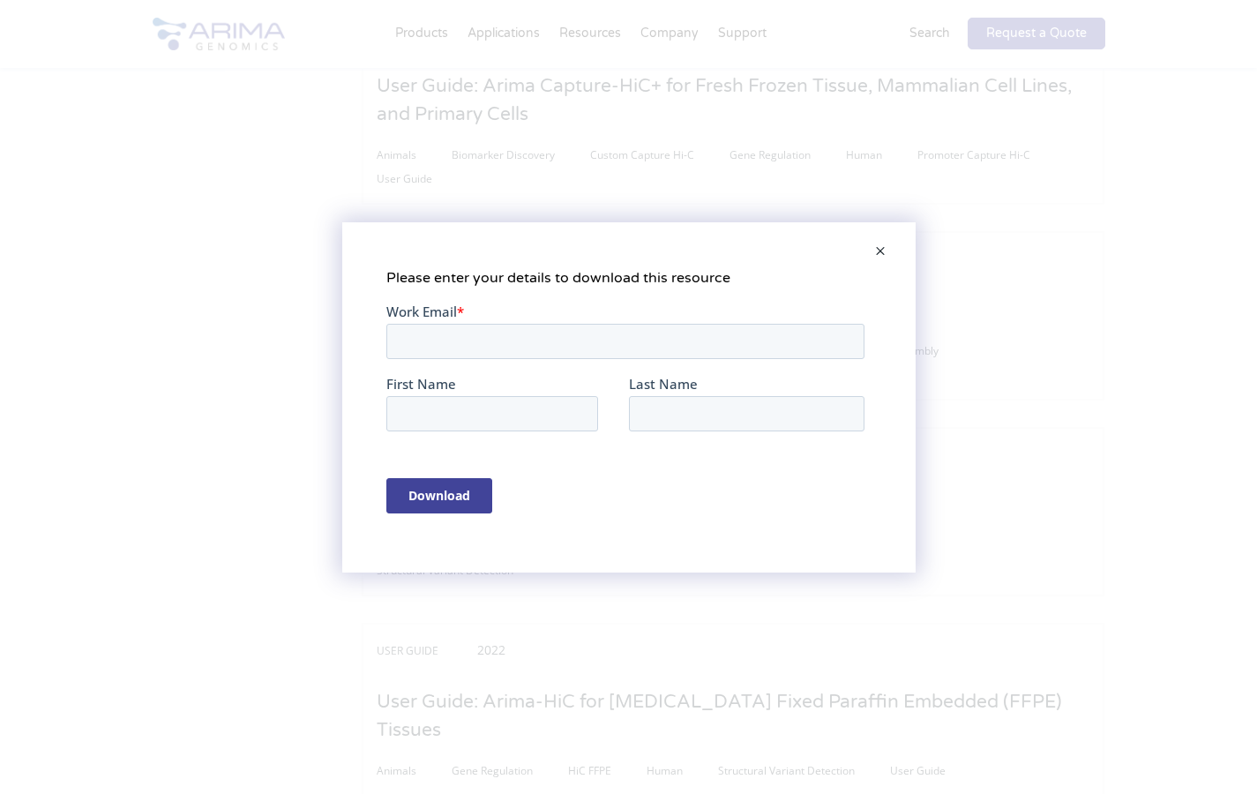
click at [881, 244] on span at bounding box center [880, 252] width 35 height 42
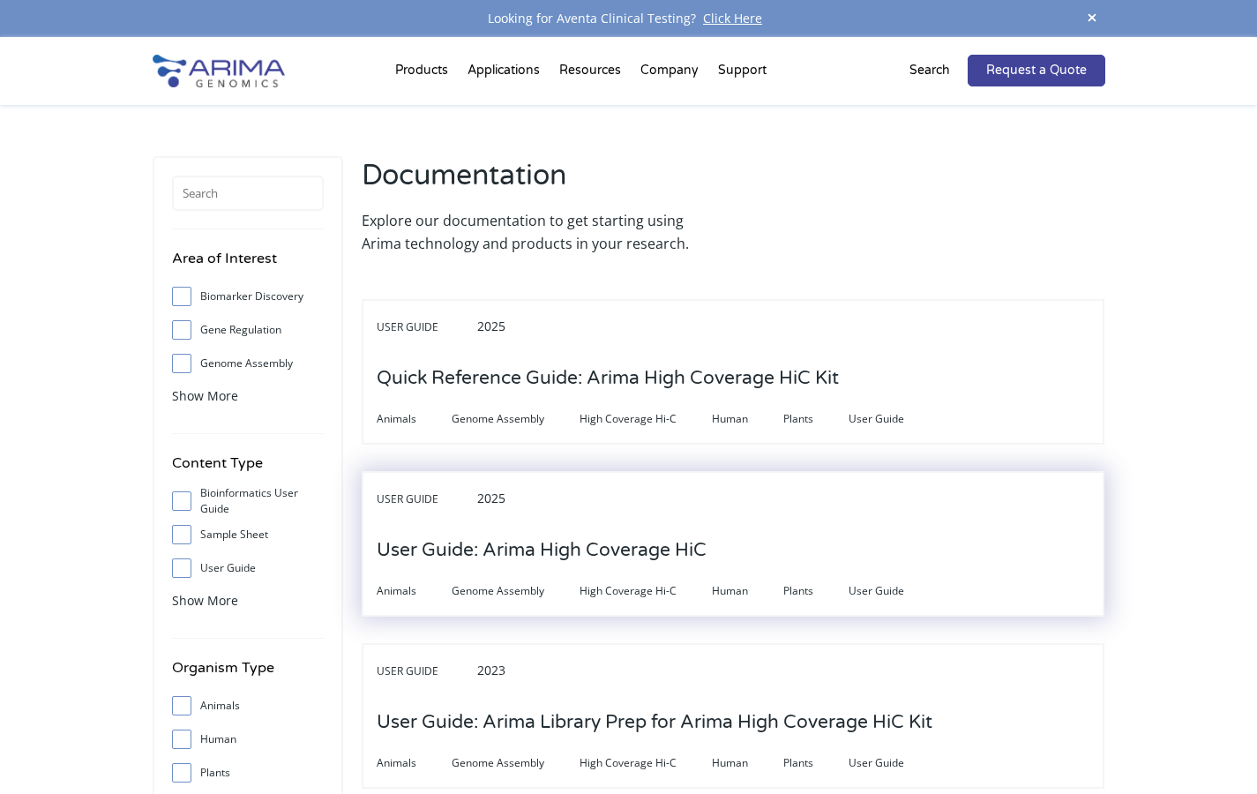
click at [683, 540] on h3 "User Guide: Arima High Coverage HiC" at bounding box center [542, 550] width 330 height 55
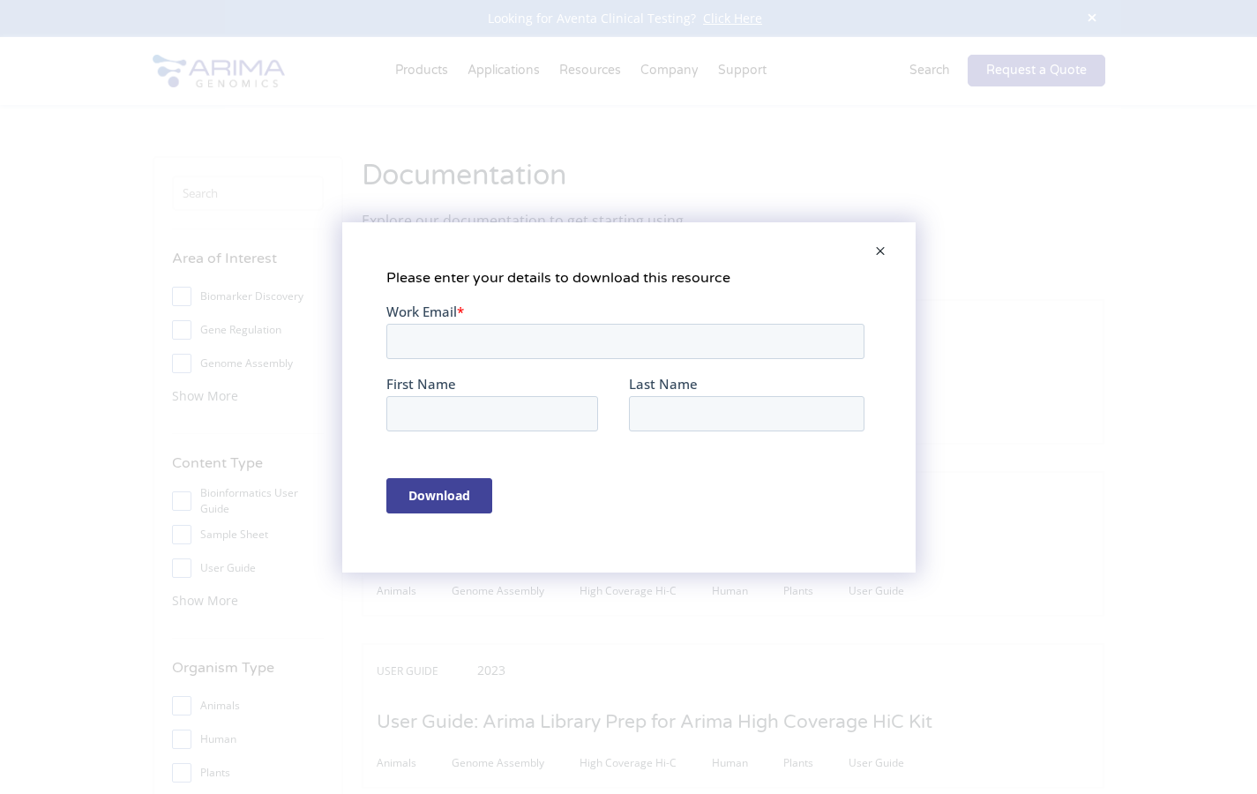
click at [431, 340] on input "Work Email *" at bounding box center [625, 340] width 478 height 35
type input "[EMAIL_ADDRESS][DOMAIN_NAME]"
click at [433, 413] on input "First Name" at bounding box center [492, 412] width 212 height 35
type input "Sohyeon"
click at [680, 405] on input "Last Name" at bounding box center [746, 412] width 236 height 35
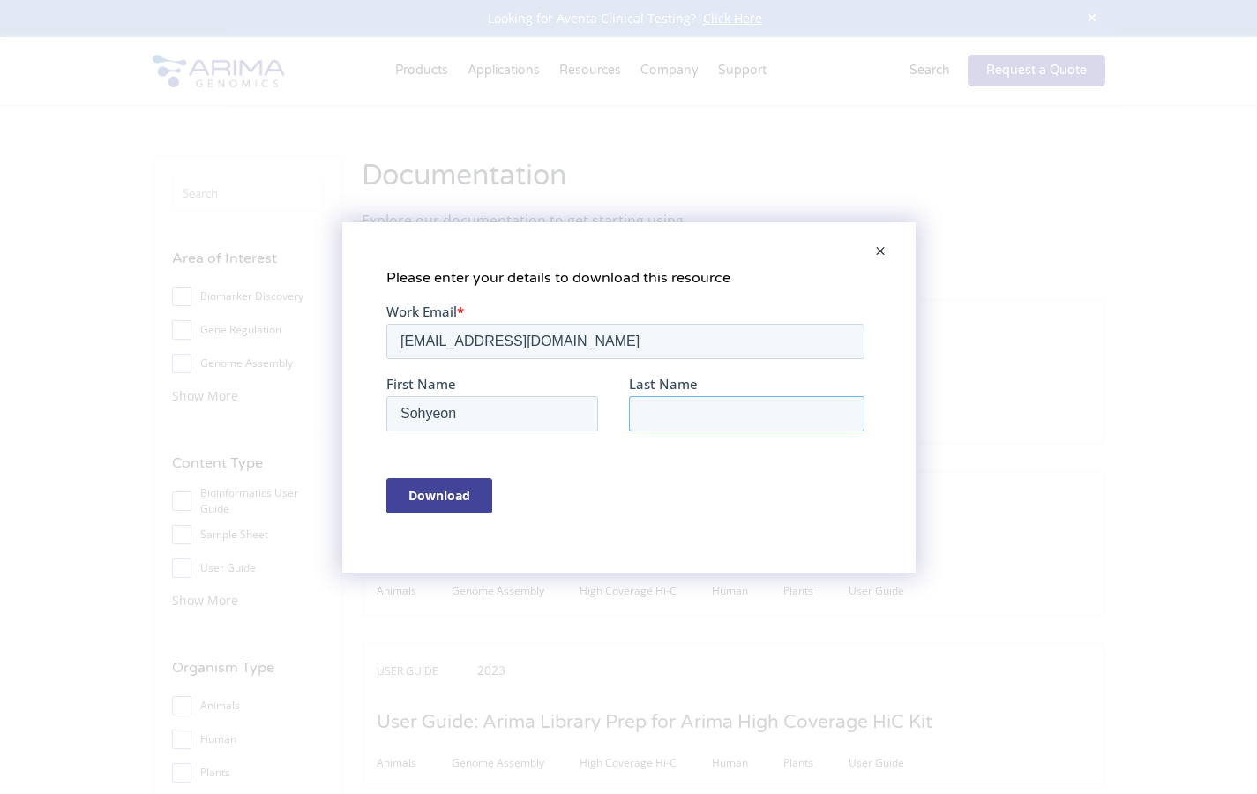
type input "Park"
click at [462, 486] on input "Download" at bounding box center [439, 494] width 106 height 35
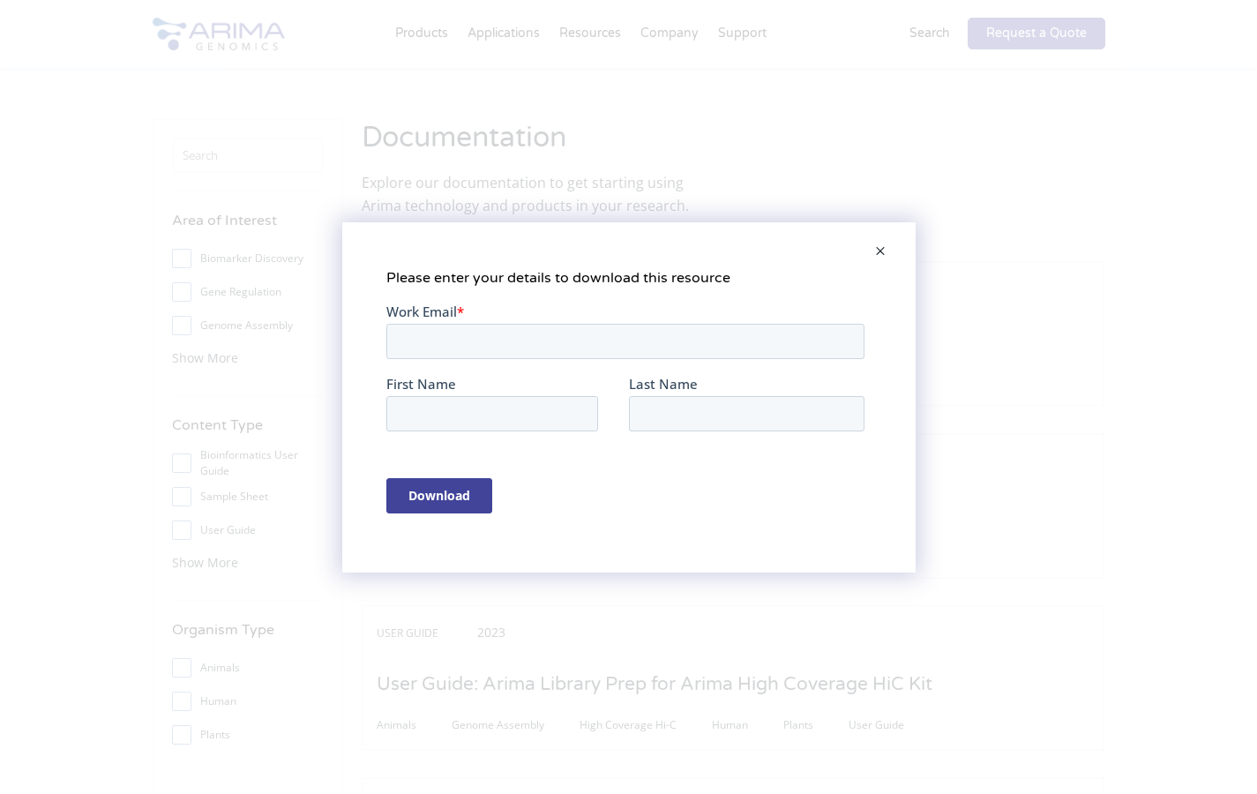
scroll to position [104, 0]
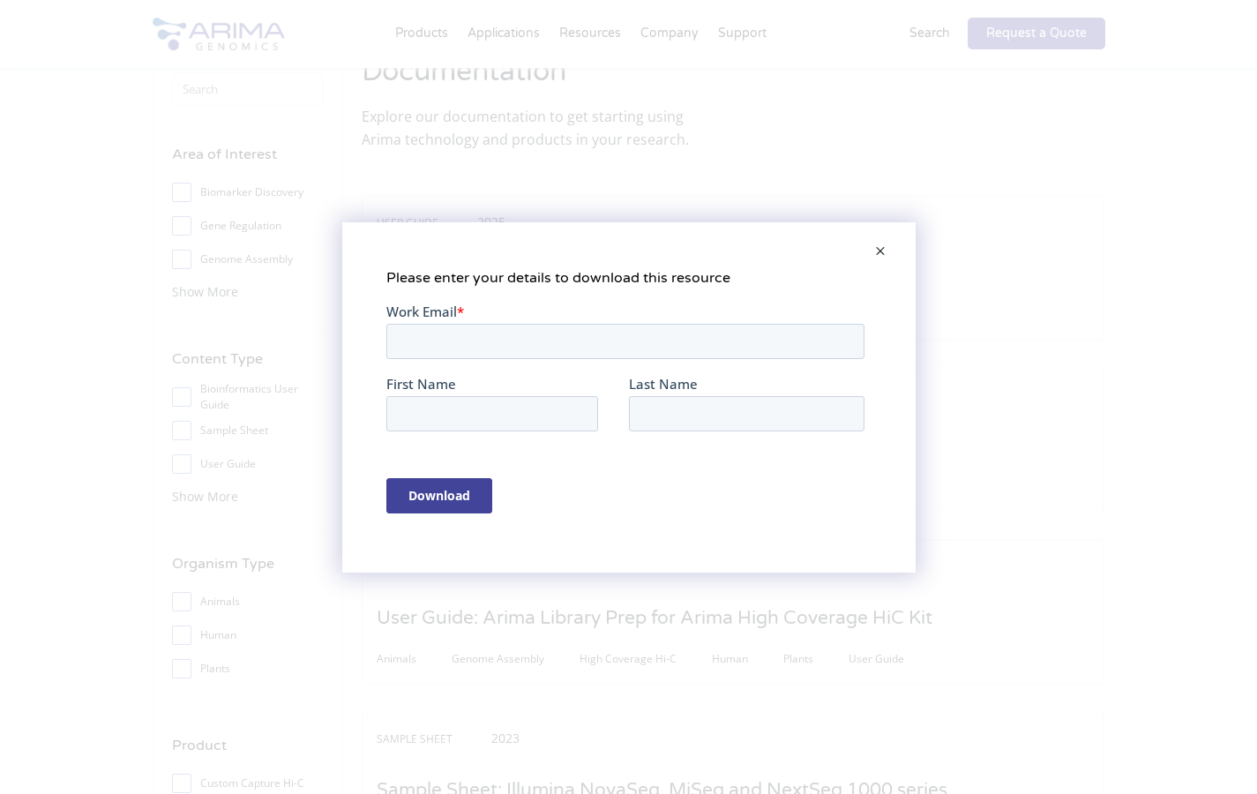
click at [881, 247] on span at bounding box center [880, 252] width 35 height 42
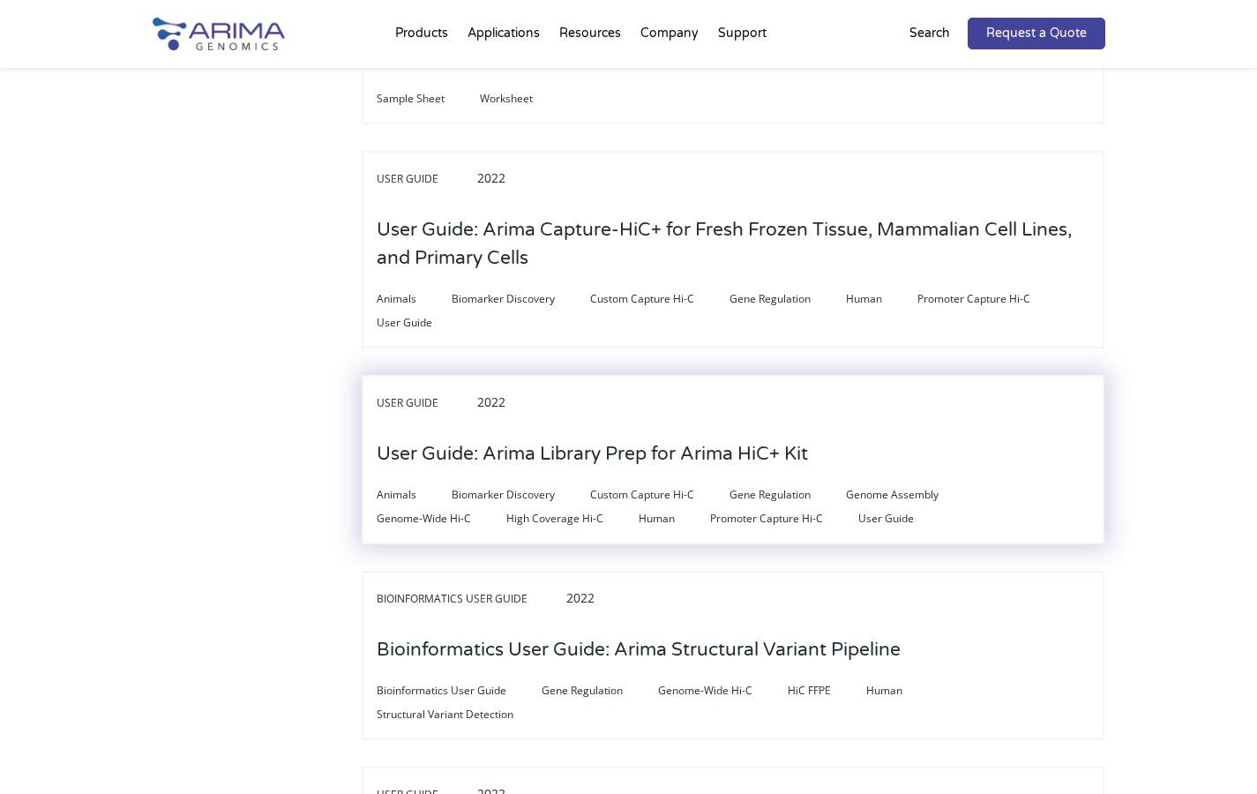
scroll to position [0, 0]
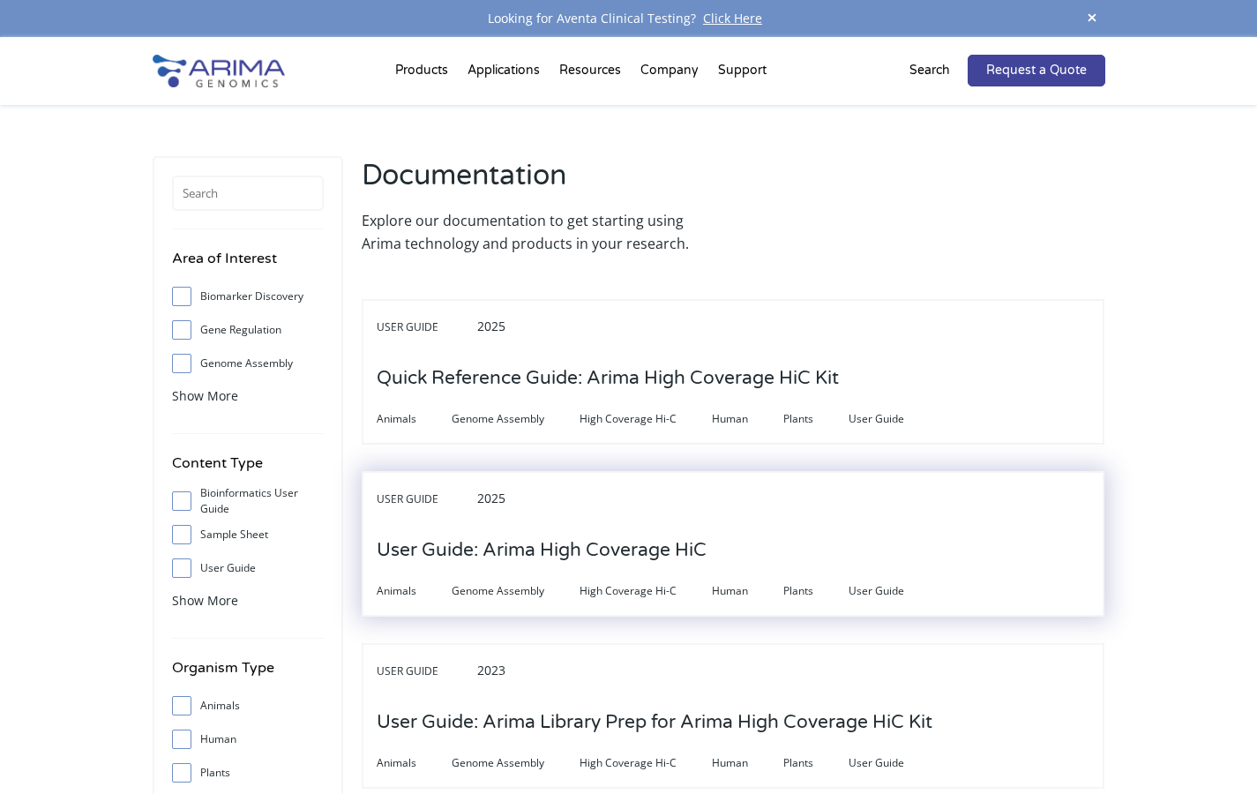
click at [683, 559] on h3 "User Guide: Arima High Coverage HiC" at bounding box center [542, 550] width 330 height 55
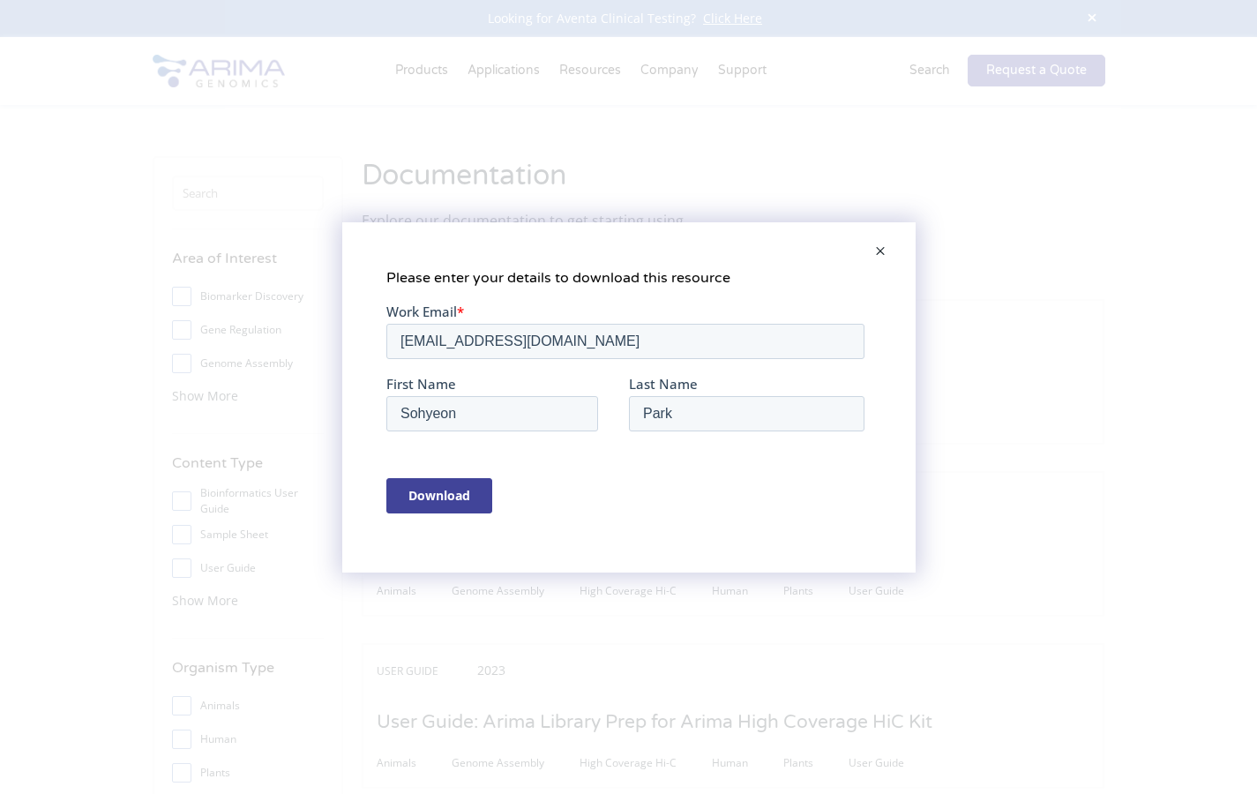
click at [461, 512] on input "Download" at bounding box center [439, 494] width 106 height 35
click at [995, 294] on div "Please enter your details to download this resource" at bounding box center [628, 397] width 1257 height 794
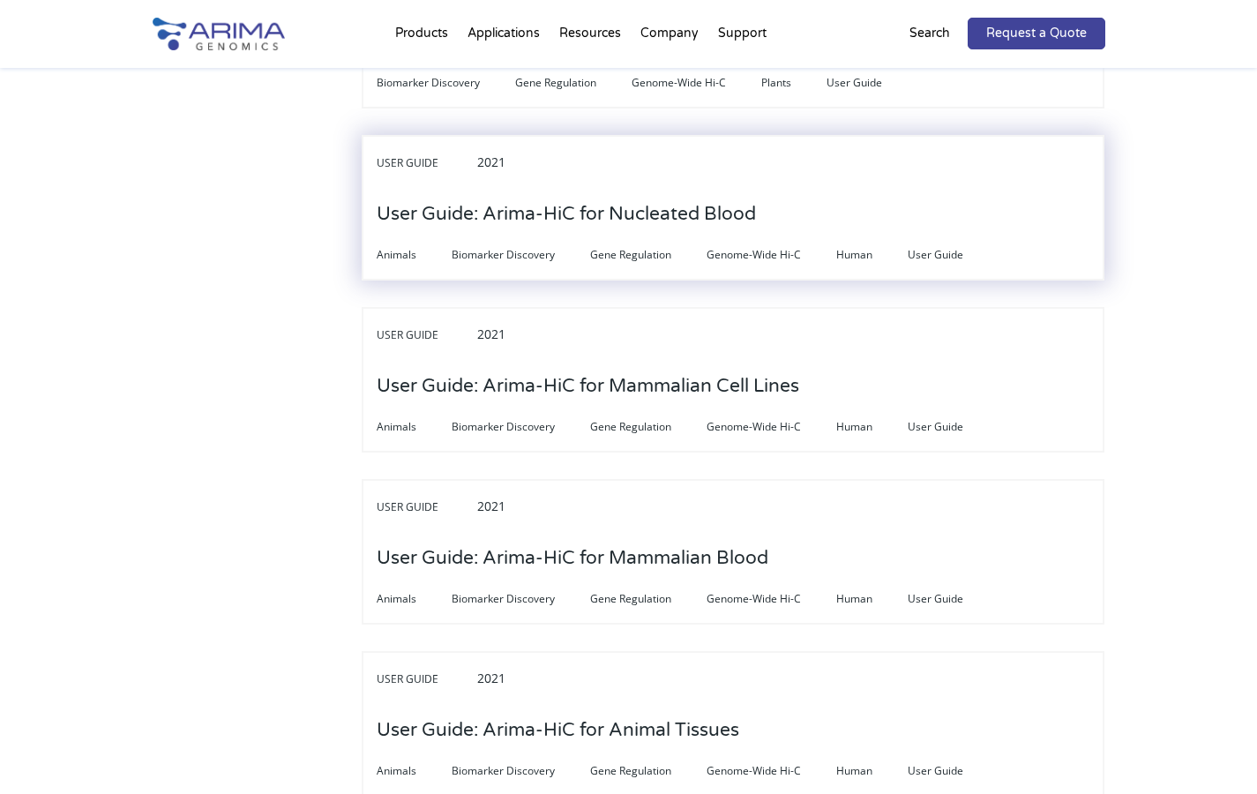
scroll to position [4585, 0]
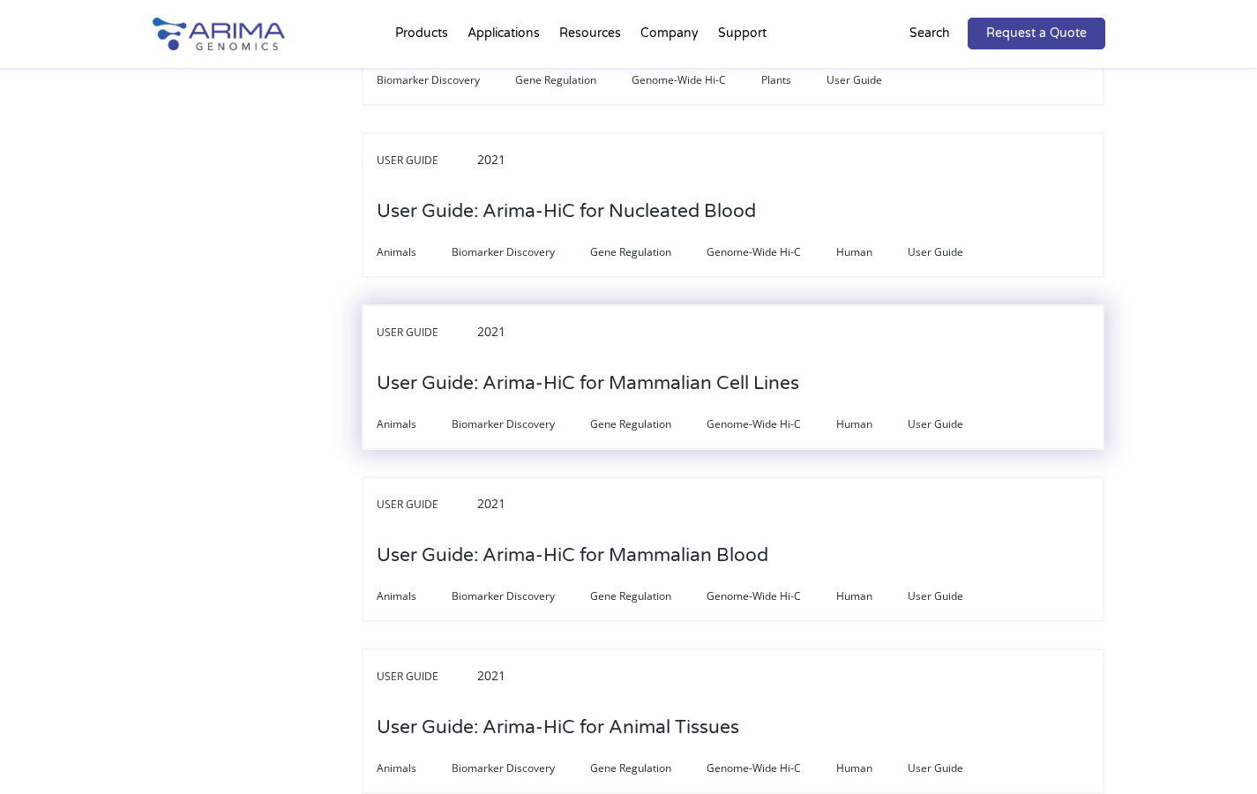
click at [504, 359] on h3 "User Guide: Arima-HiC for Mammalian Cell Lines" at bounding box center [588, 383] width 423 height 55
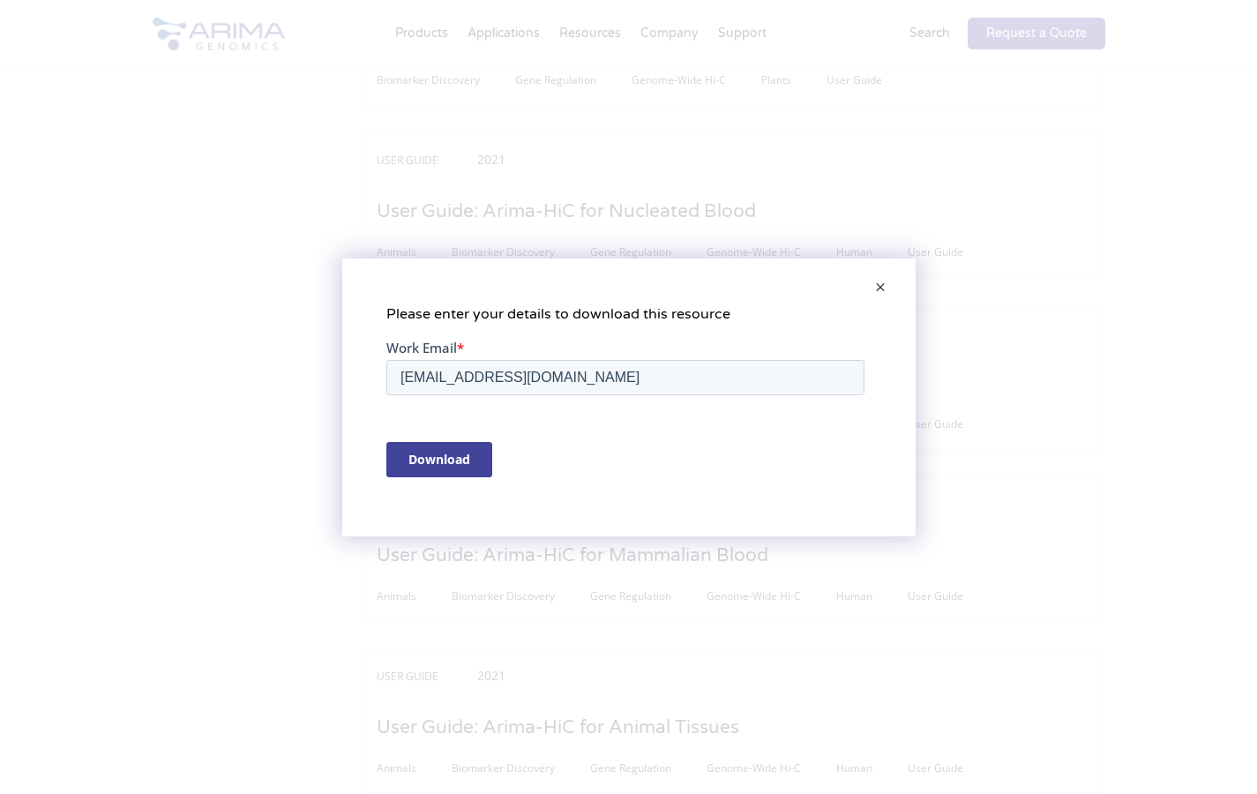
scroll to position [0, 0]
click at [462, 461] on input "Download" at bounding box center [439, 458] width 106 height 35
